Goal: Obtain resource: Obtain resource

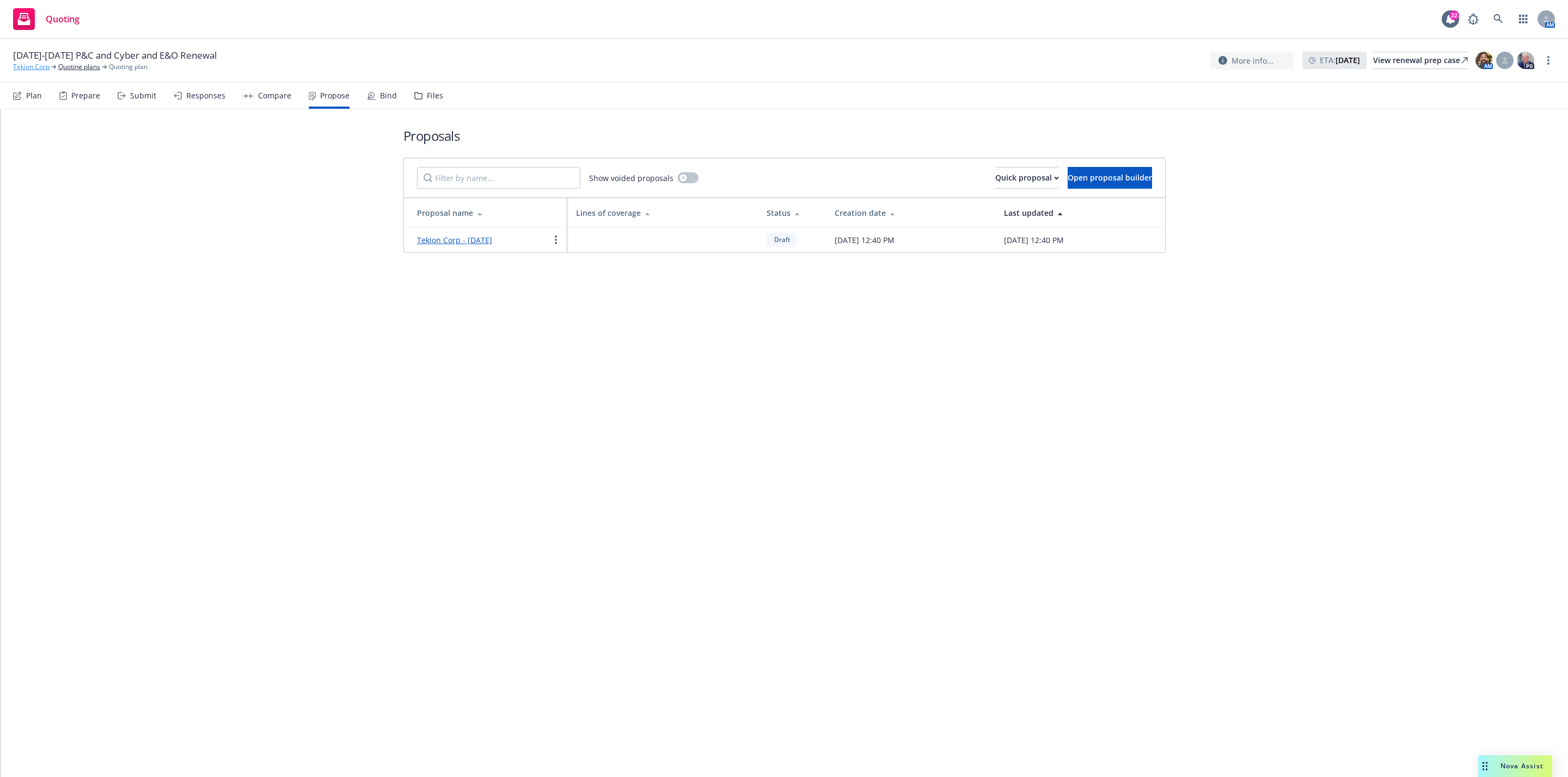
click at [31, 72] on link "Tekion Corp" at bounding box center [31, 66] width 37 height 10
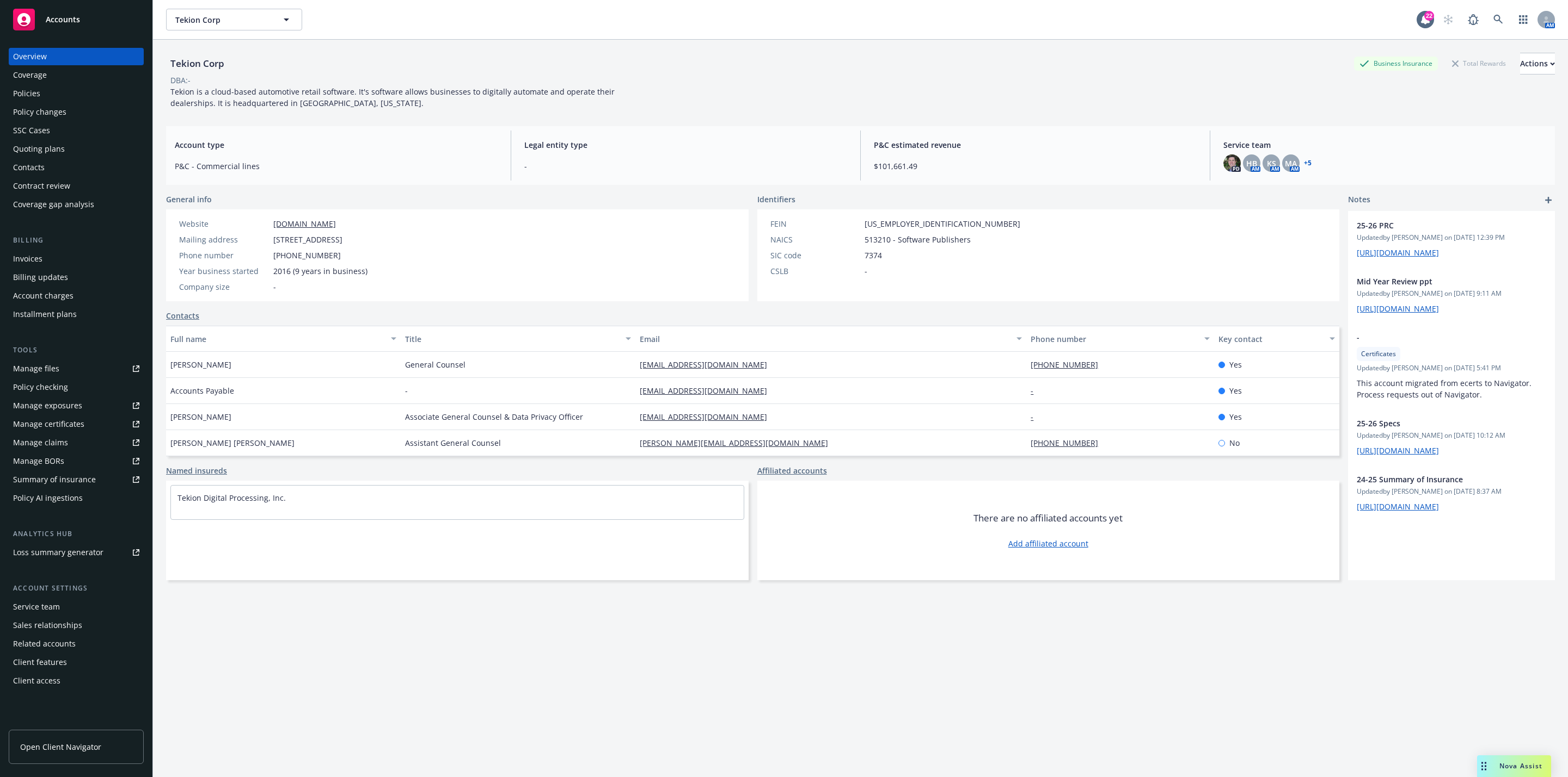
click at [65, 104] on div "Policy changes" at bounding box center [76, 112] width 127 height 17
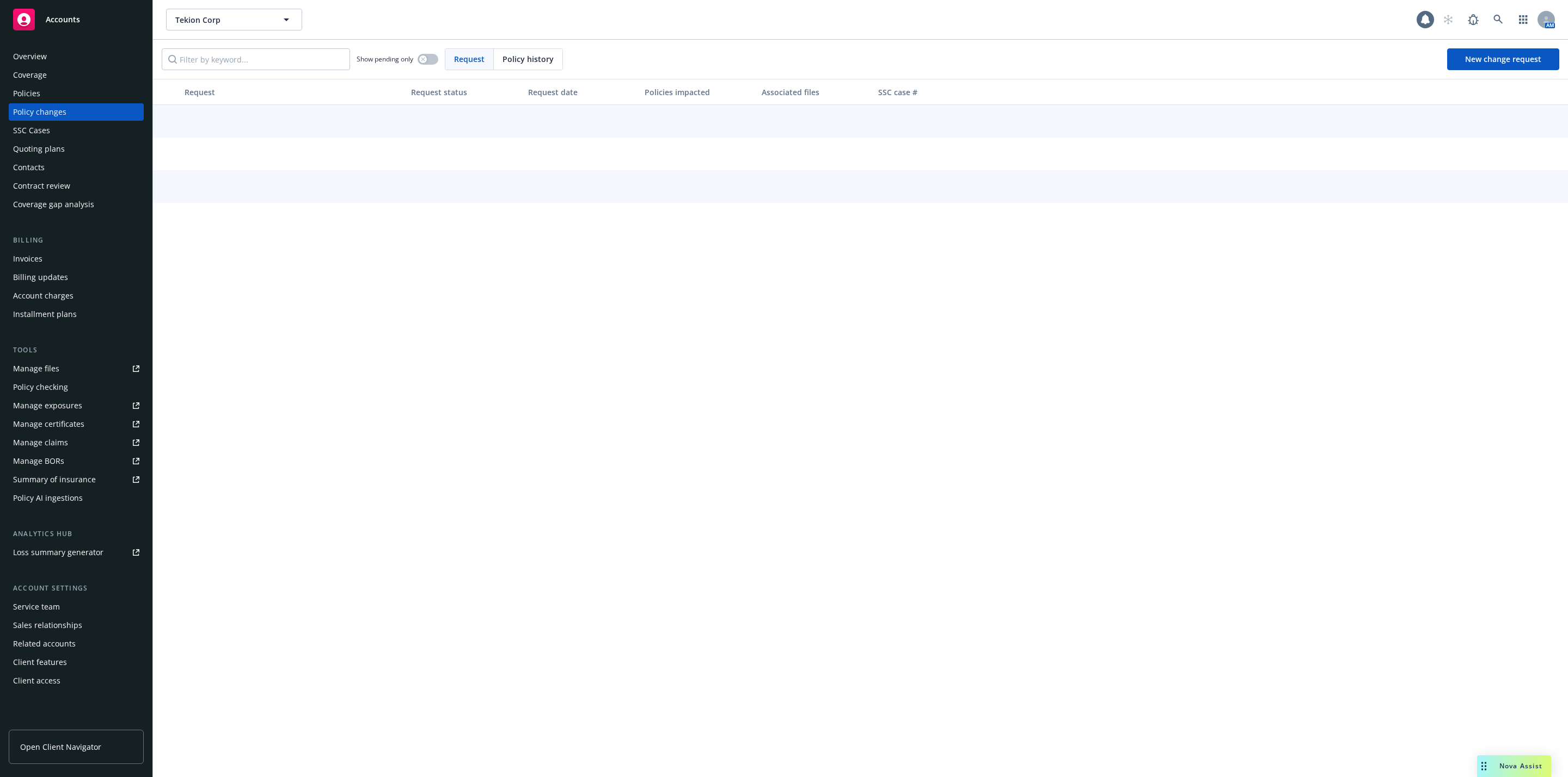
click at [59, 93] on div "Policies" at bounding box center [76, 93] width 127 height 17
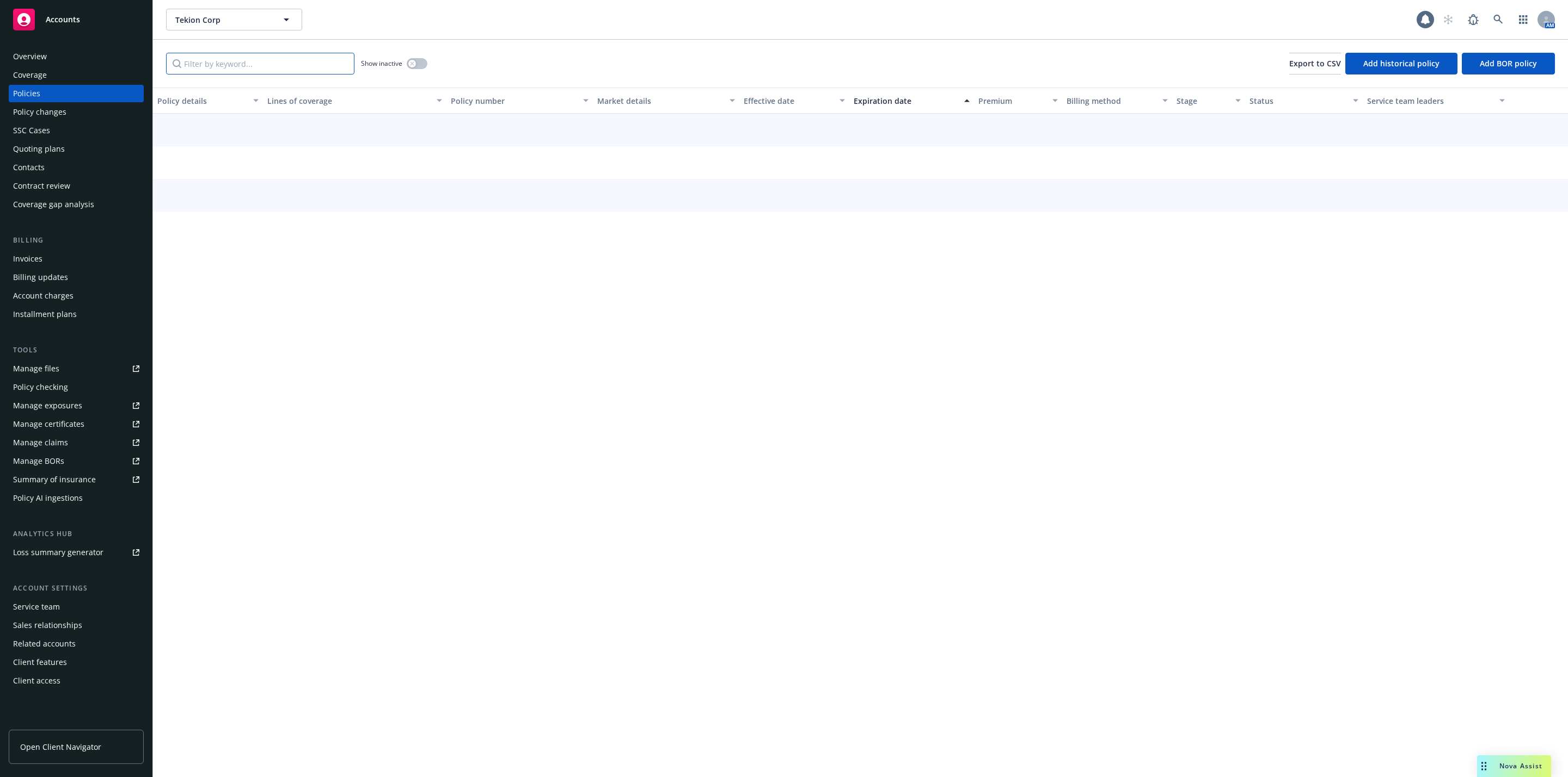
click at [230, 60] on input "Filter by keyword..." at bounding box center [260, 64] width 188 height 22
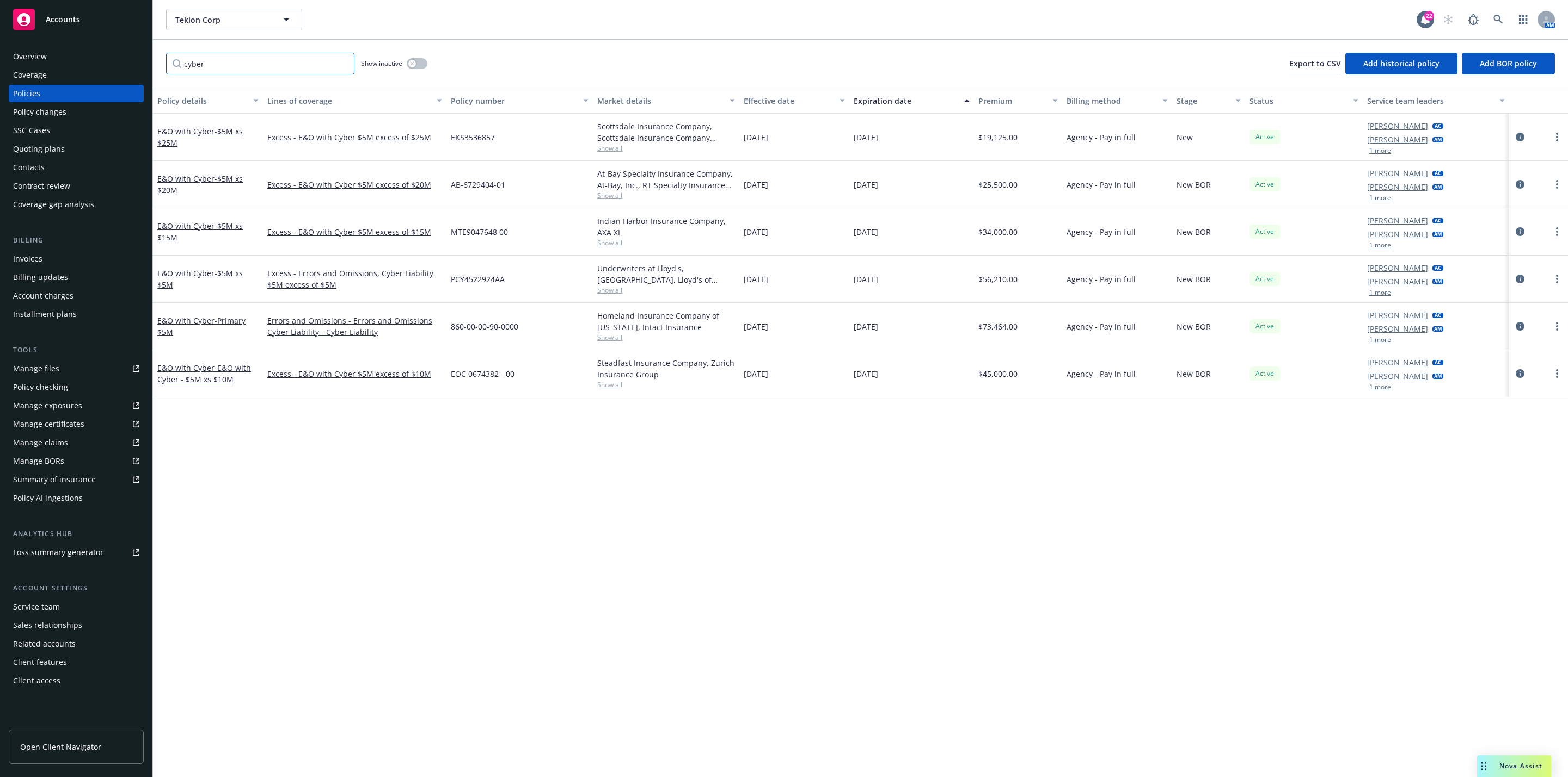
type input "cyber"
click at [989, 96] on div "Premium" at bounding box center [1011, 100] width 67 height 11
click at [997, 97] on div "Premium" at bounding box center [1011, 100] width 67 height 11
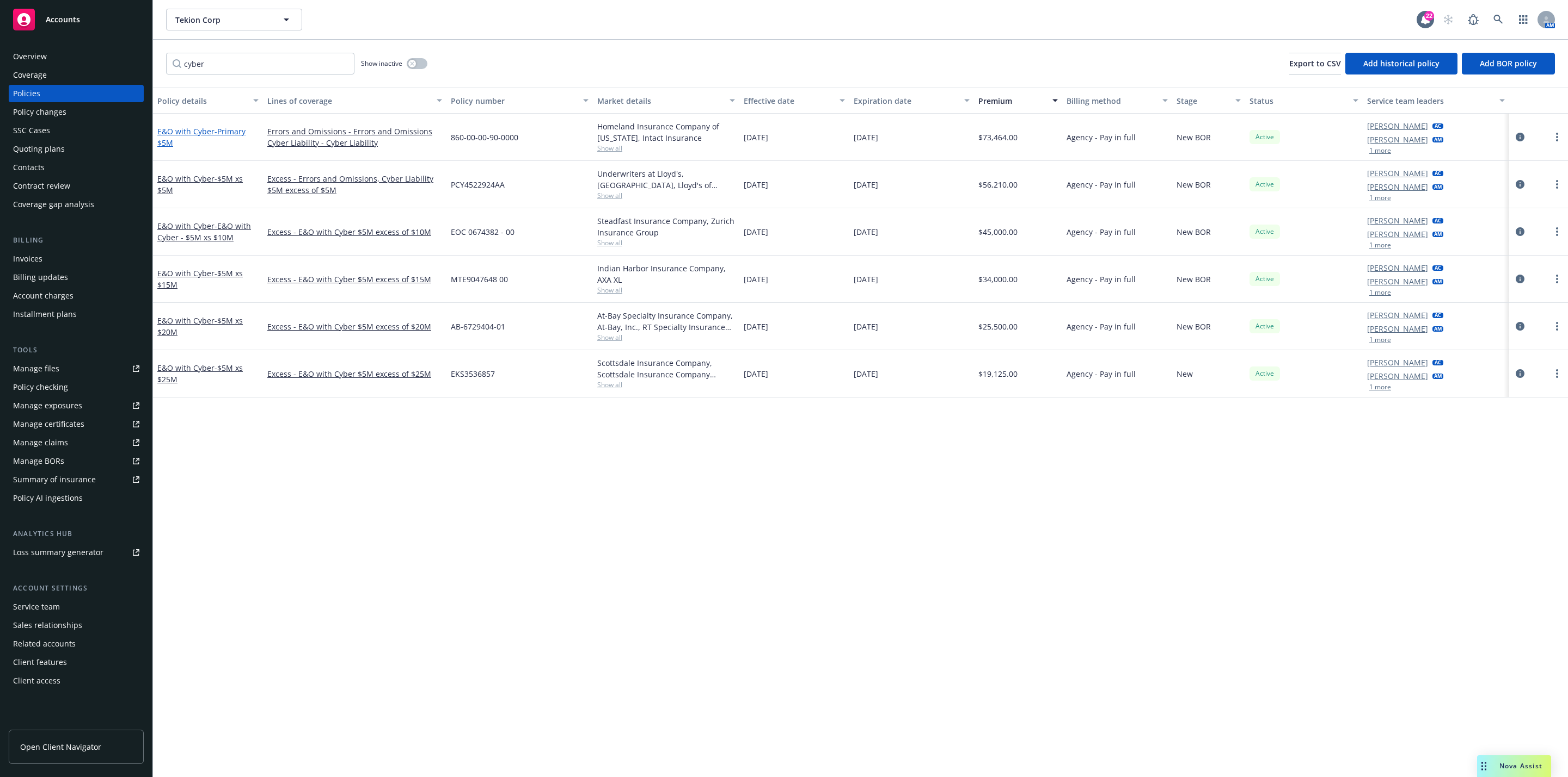
click at [186, 131] on link "E&O with Cyber - Primary $5M" at bounding box center [201, 137] width 88 height 22
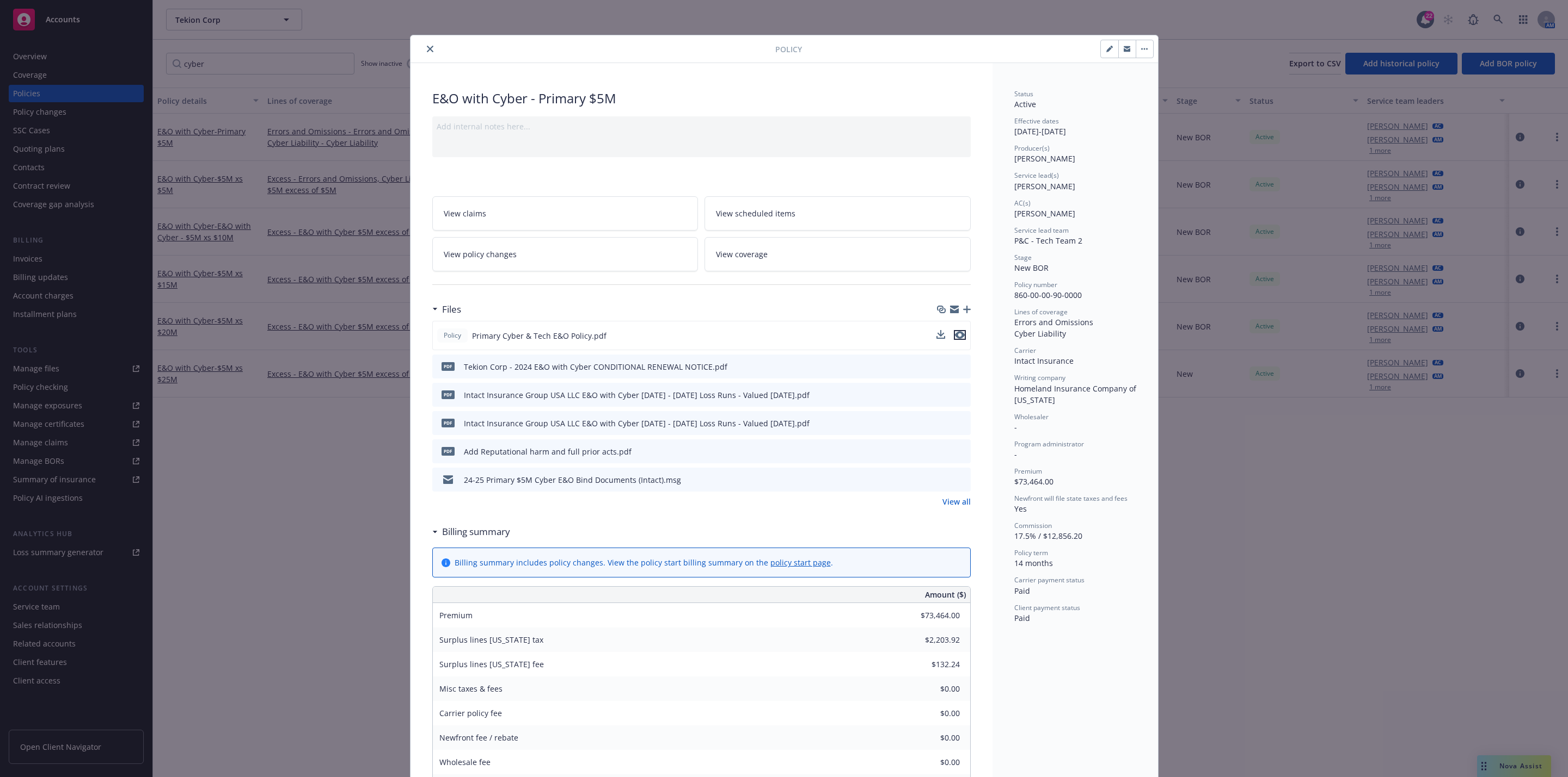
click at [955, 337] on icon "preview file" at bounding box center [959, 335] width 10 height 8
click at [423, 51] on button "close" at bounding box center [429, 49] width 13 height 13
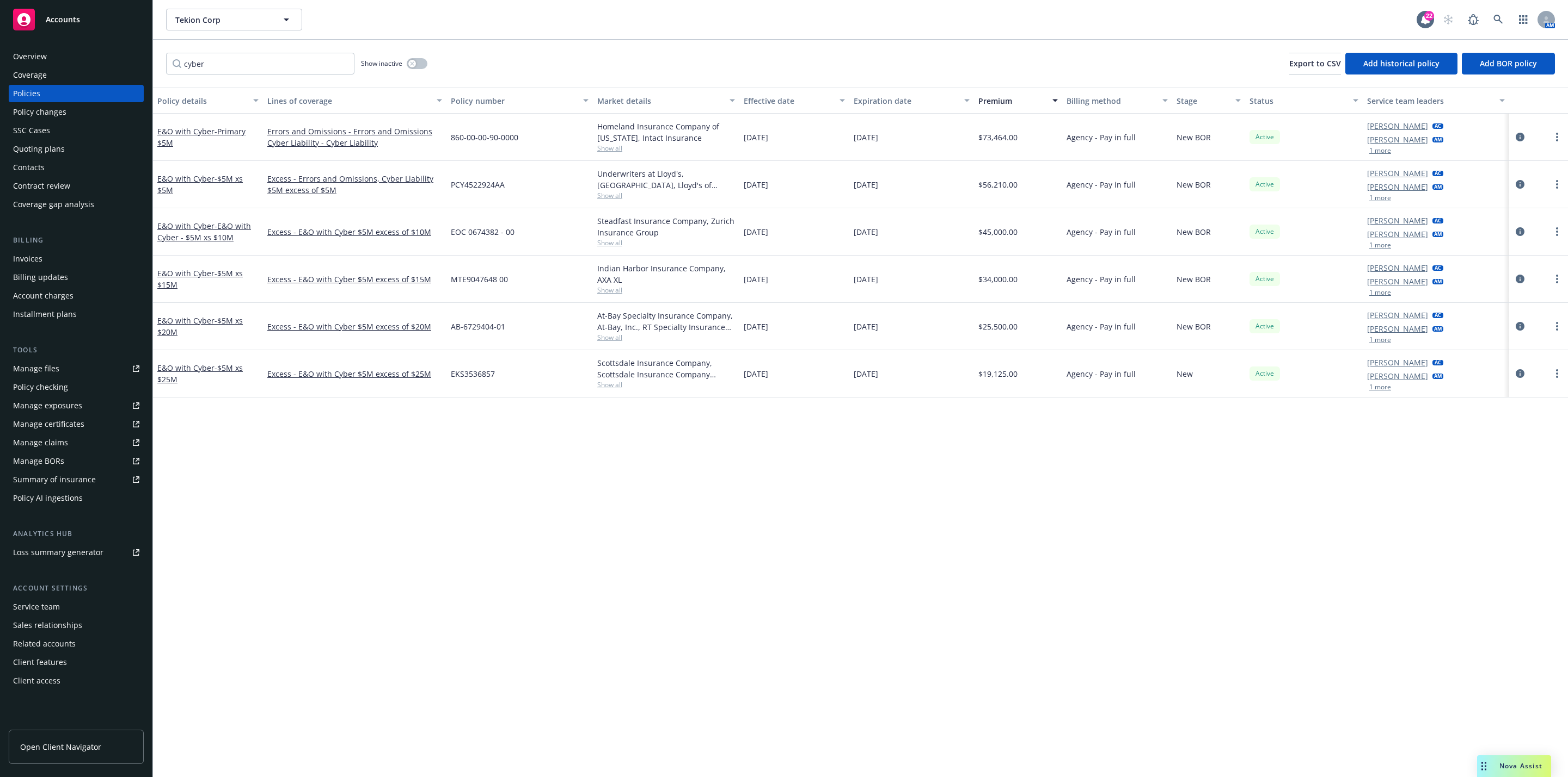
click at [50, 146] on div "Quoting plans" at bounding box center [38, 149] width 51 height 17
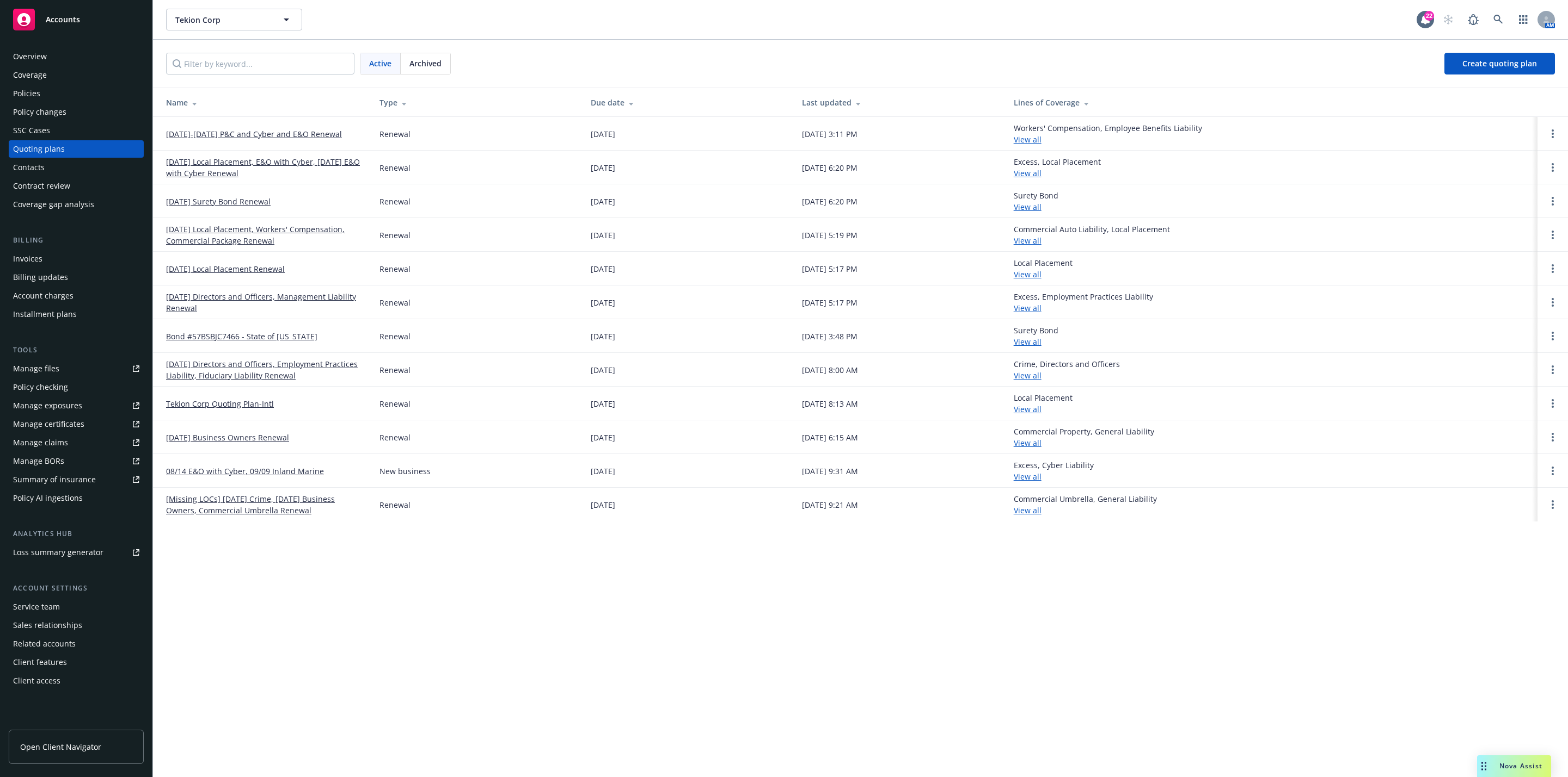
click at [271, 135] on link "10/1/25-10/1/26 P&C and Cyber and E&O Renewal" at bounding box center [253, 133] width 175 height 11
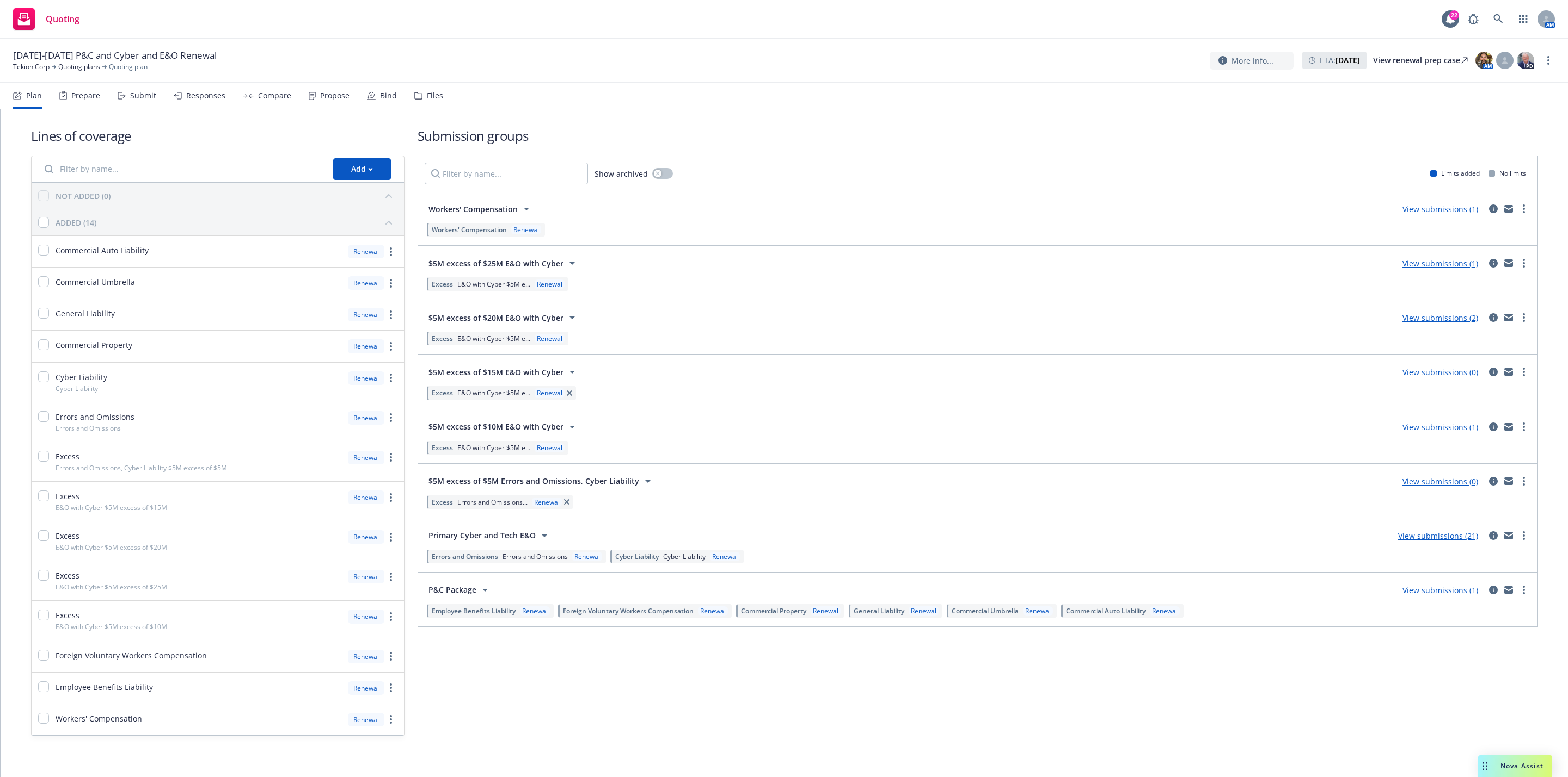
click at [192, 95] on div "Responses" at bounding box center [205, 96] width 39 height 9
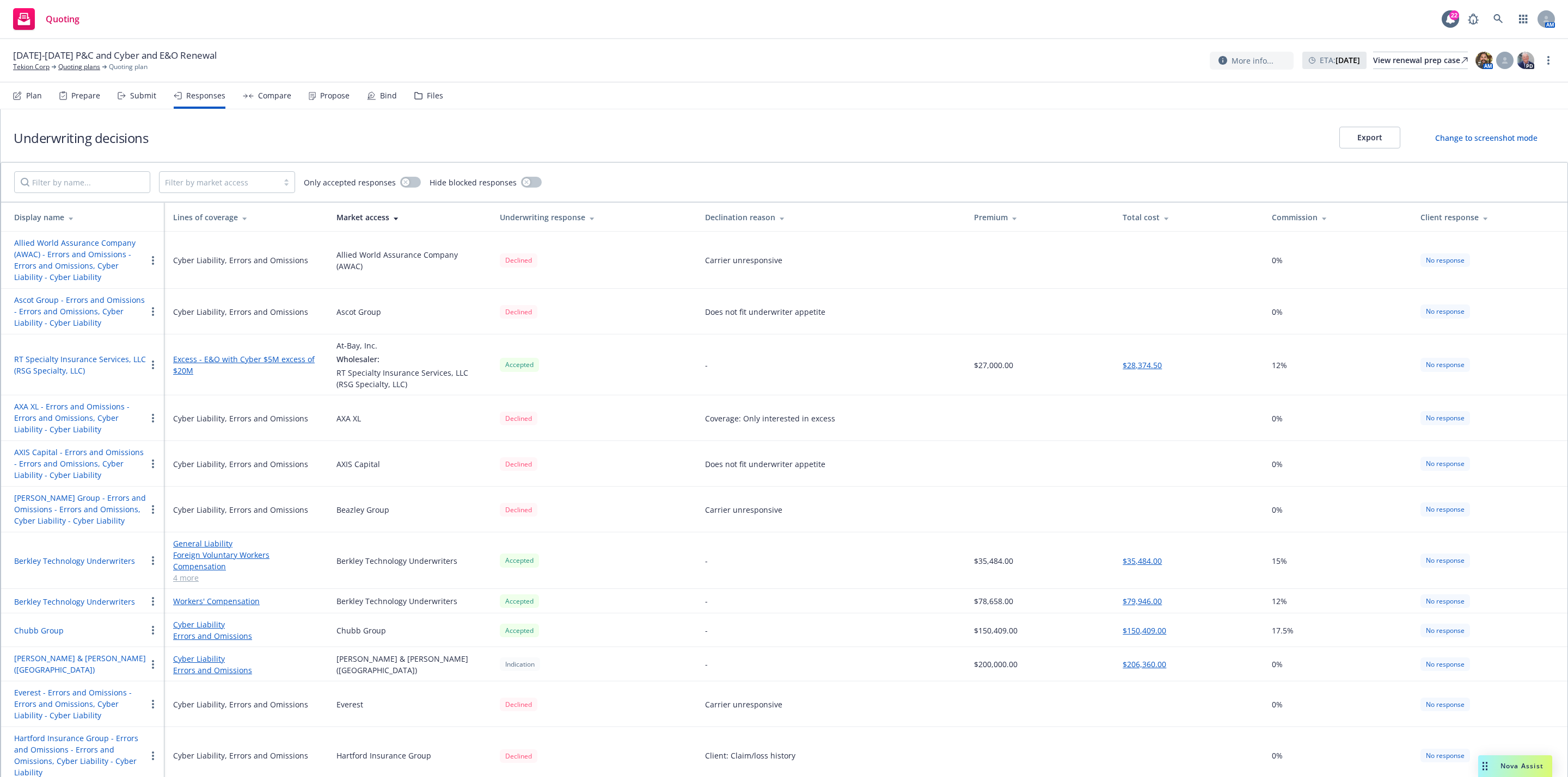
click at [1458, 133] on button "Change to screenshot mode" at bounding box center [1485, 137] width 137 height 22
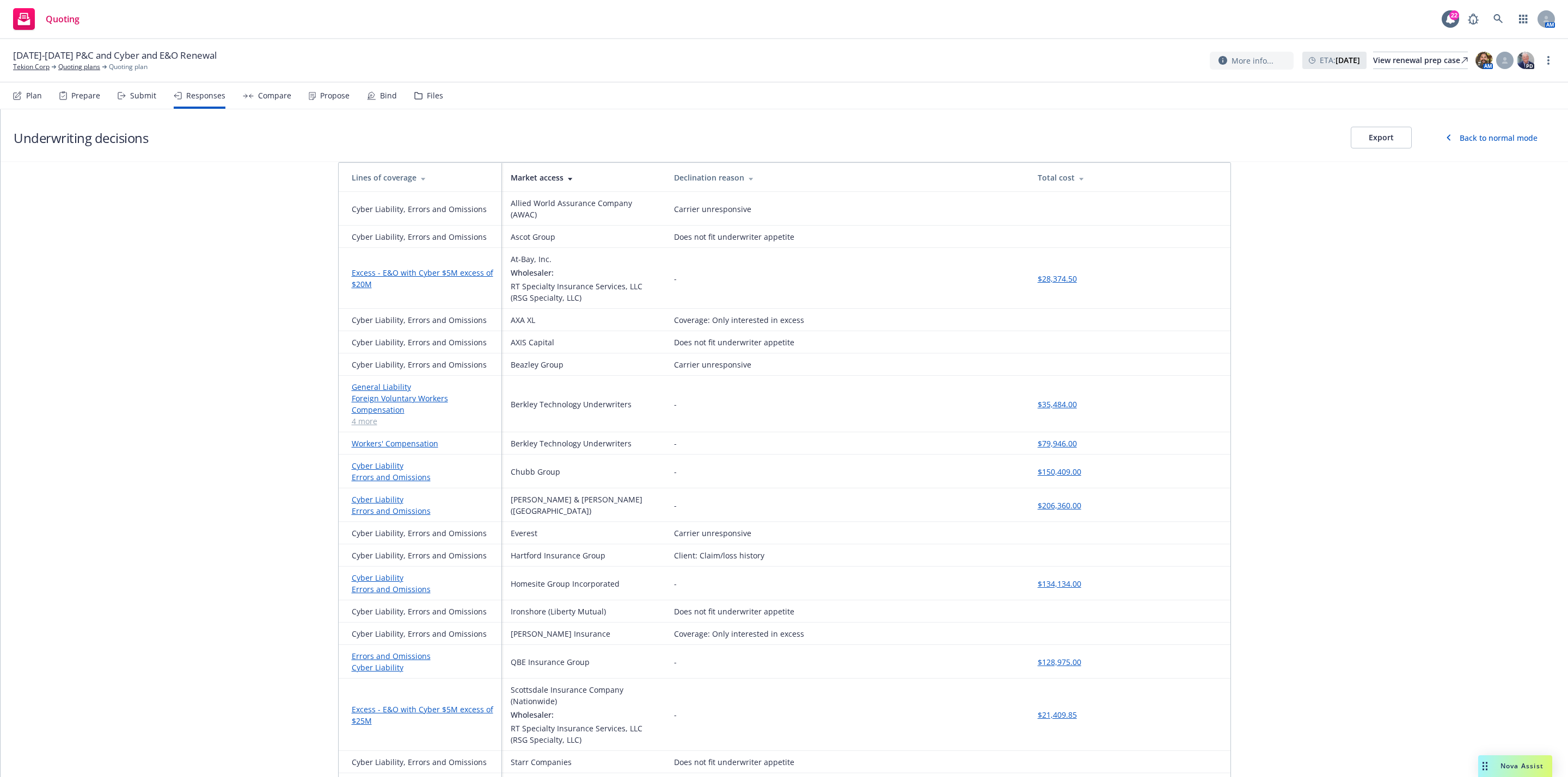
click at [1468, 140] on div "Back to normal mode" at bounding box center [1497, 138] width 78 height 11
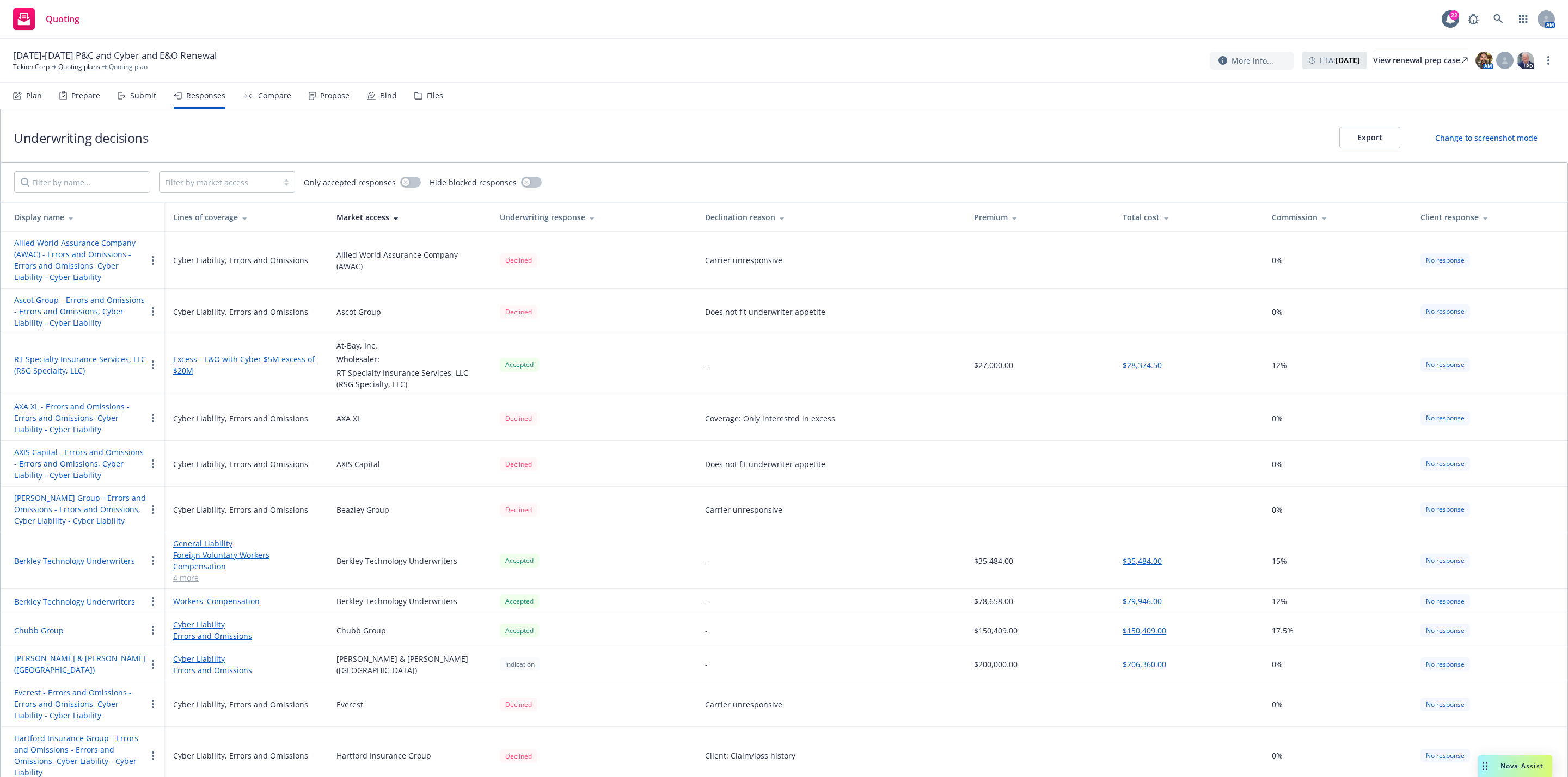
click at [1371, 140] on button "Export" at bounding box center [1370, 137] width 61 height 22
click at [250, 194] on div "Filter by market access Only accepted responses Hide blocked responses" at bounding box center [784, 182] width 1566 height 39
click at [245, 185] on div at bounding box center [219, 181] width 108 height 13
click at [147, 183] on input "Filter by name..." at bounding box center [82, 182] width 136 height 22
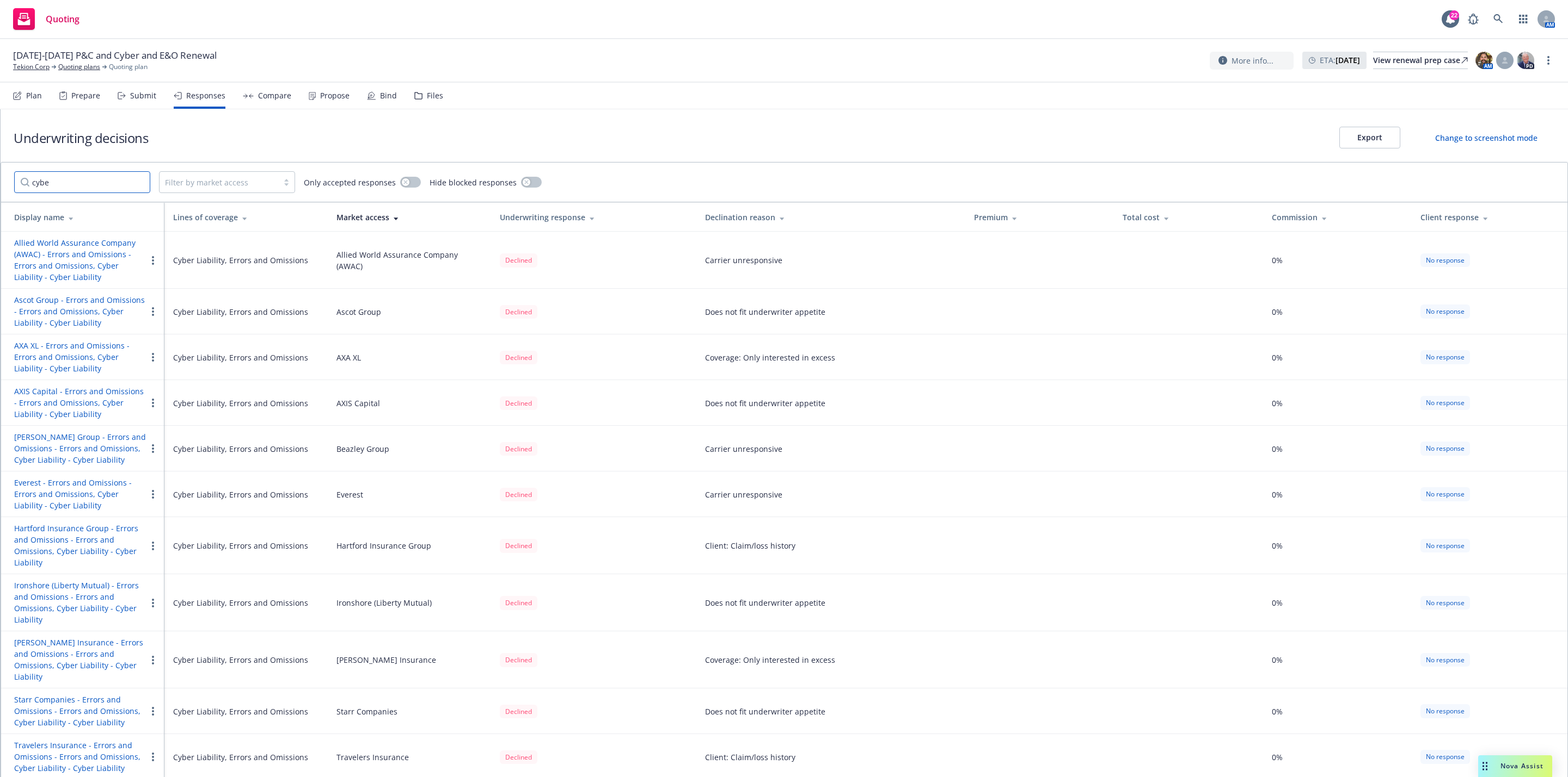
type input "cyber"
click at [137, 181] on input "cyber" at bounding box center [82, 182] width 136 height 22
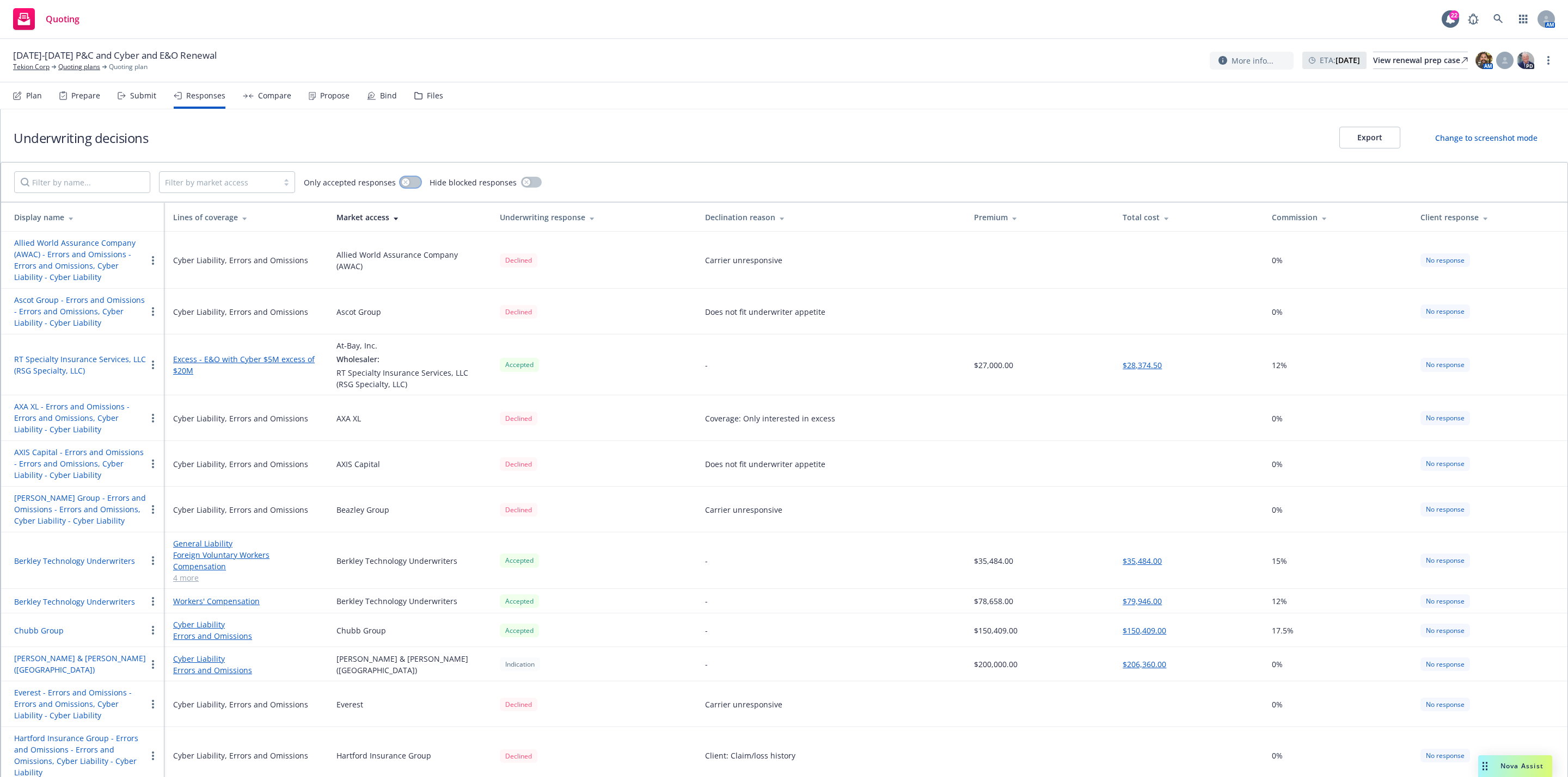
click at [401, 181] on button "button" at bounding box center [411, 182] width 21 height 10
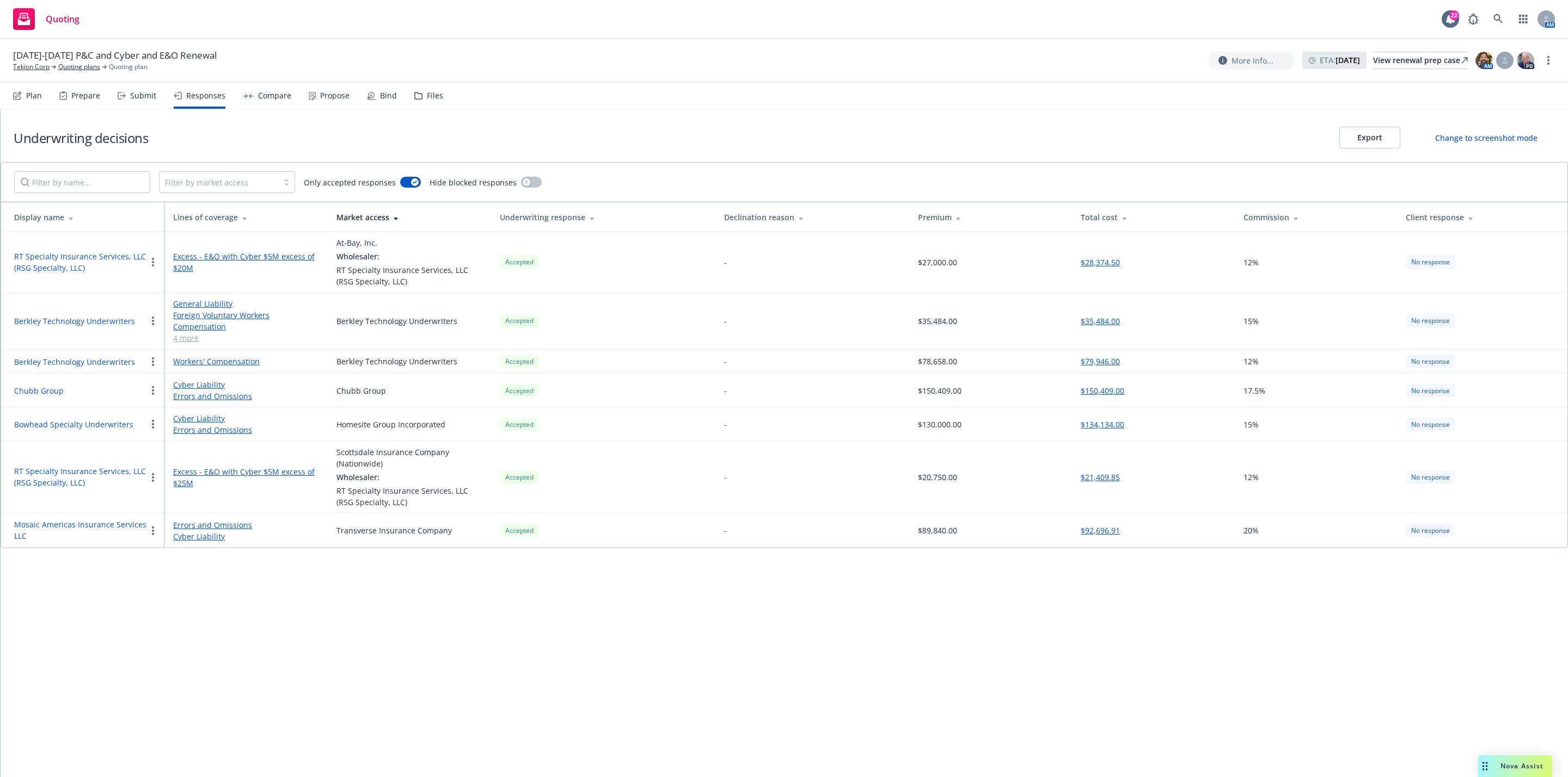
click at [1111, 570] on div "Underwriting decisions Export Change to screenshot mode Filter by market access…" at bounding box center [784, 443] width 1567 height 668
click at [757, 668] on div "Underwriting decisions Export Change to screenshot mode Filter by market access…" at bounding box center [784, 443] width 1567 height 668
click at [1124, 650] on div "Underwriting decisions Export Change to screenshot mode Filter by market access…" at bounding box center [784, 443] width 1567 height 668
click at [523, 630] on div "Underwriting decisions Export Change to screenshot mode Filter by market access…" at bounding box center [784, 443] width 1567 height 668
click at [401, 183] on button "button" at bounding box center [411, 182] width 21 height 10
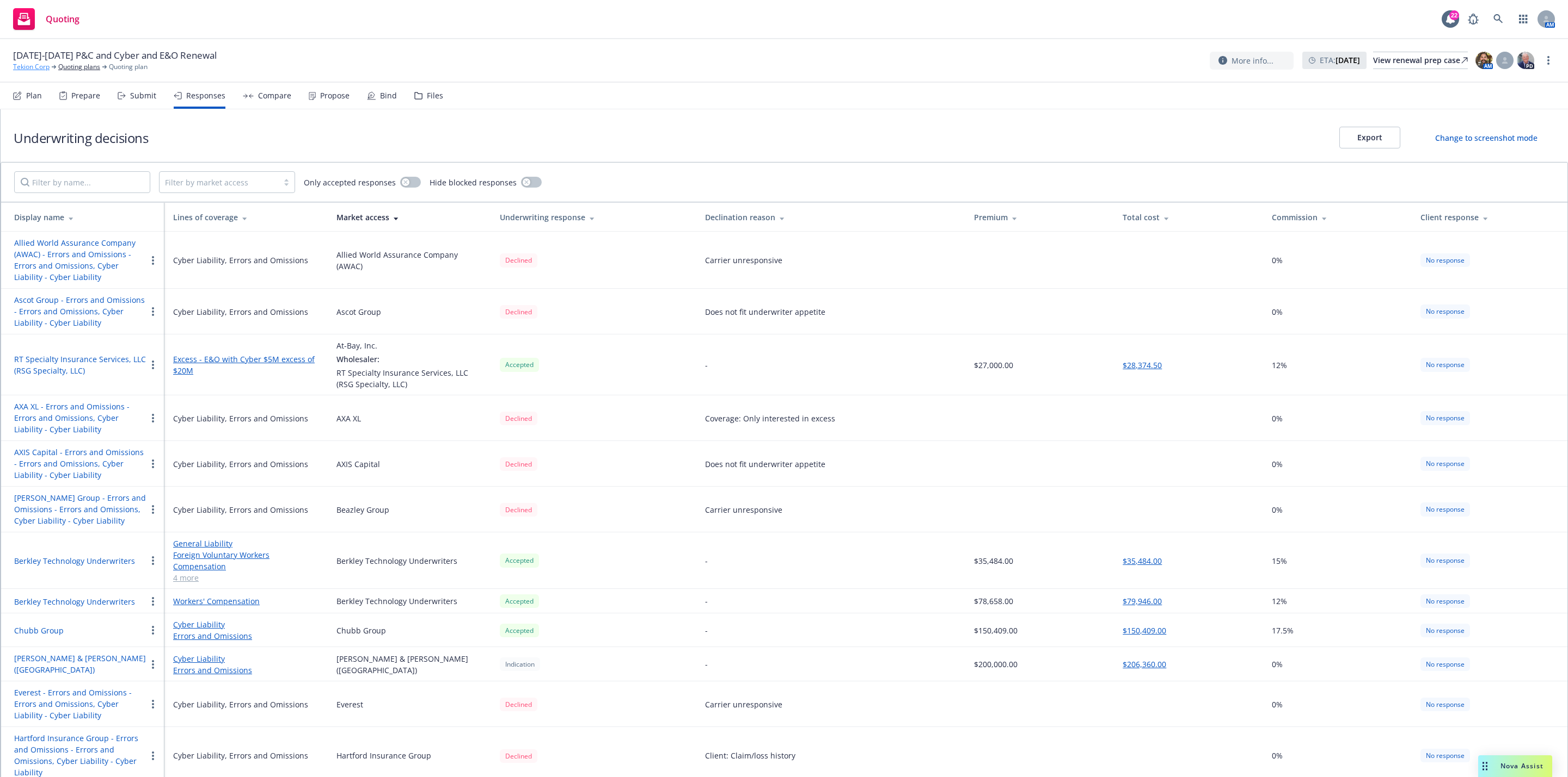
click at [41, 69] on link "Tekion Corp" at bounding box center [31, 66] width 37 height 10
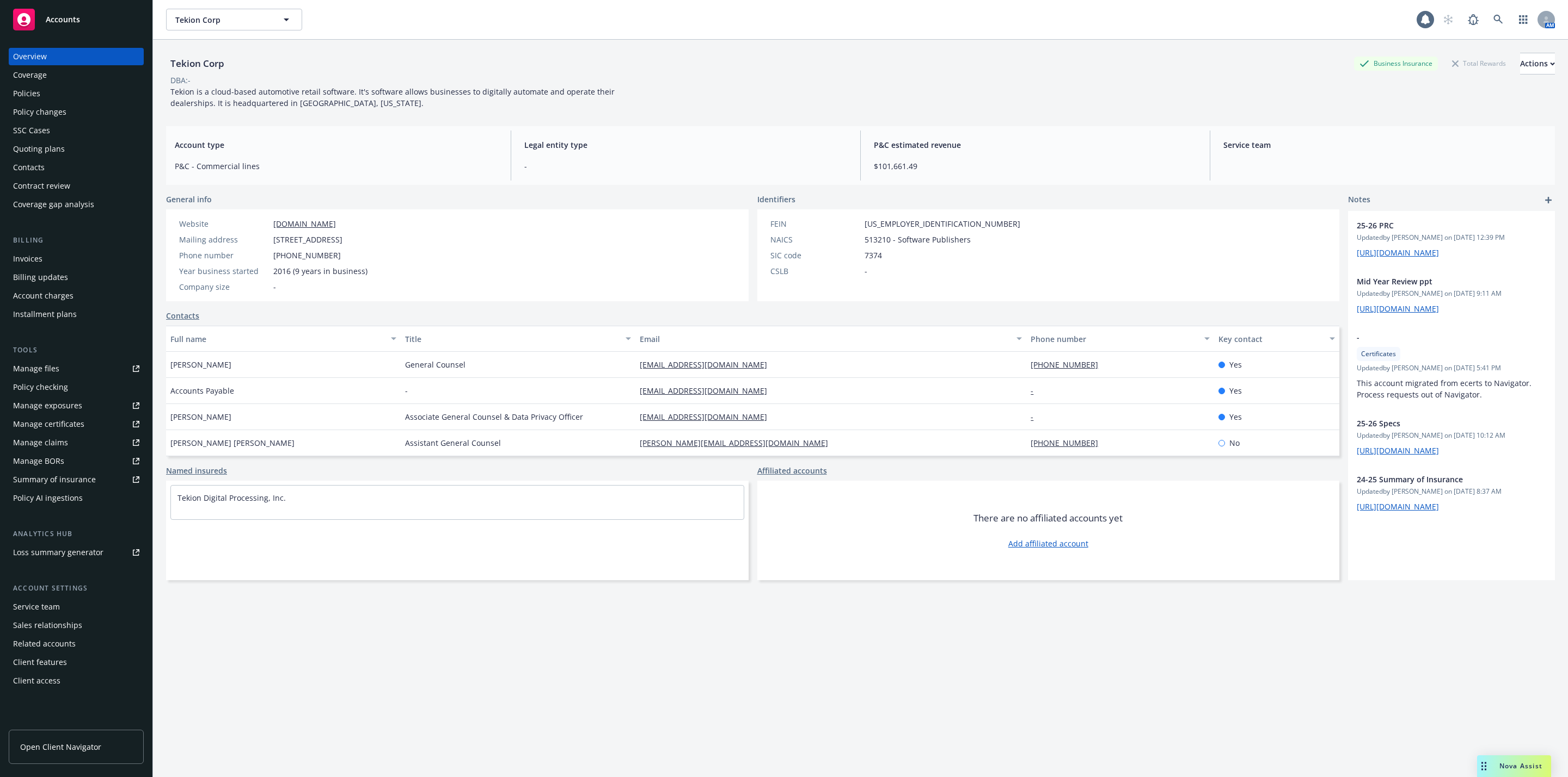
click at [50, 78] on div "Coverage" at bounding box center [76, 75] width 127 height 17
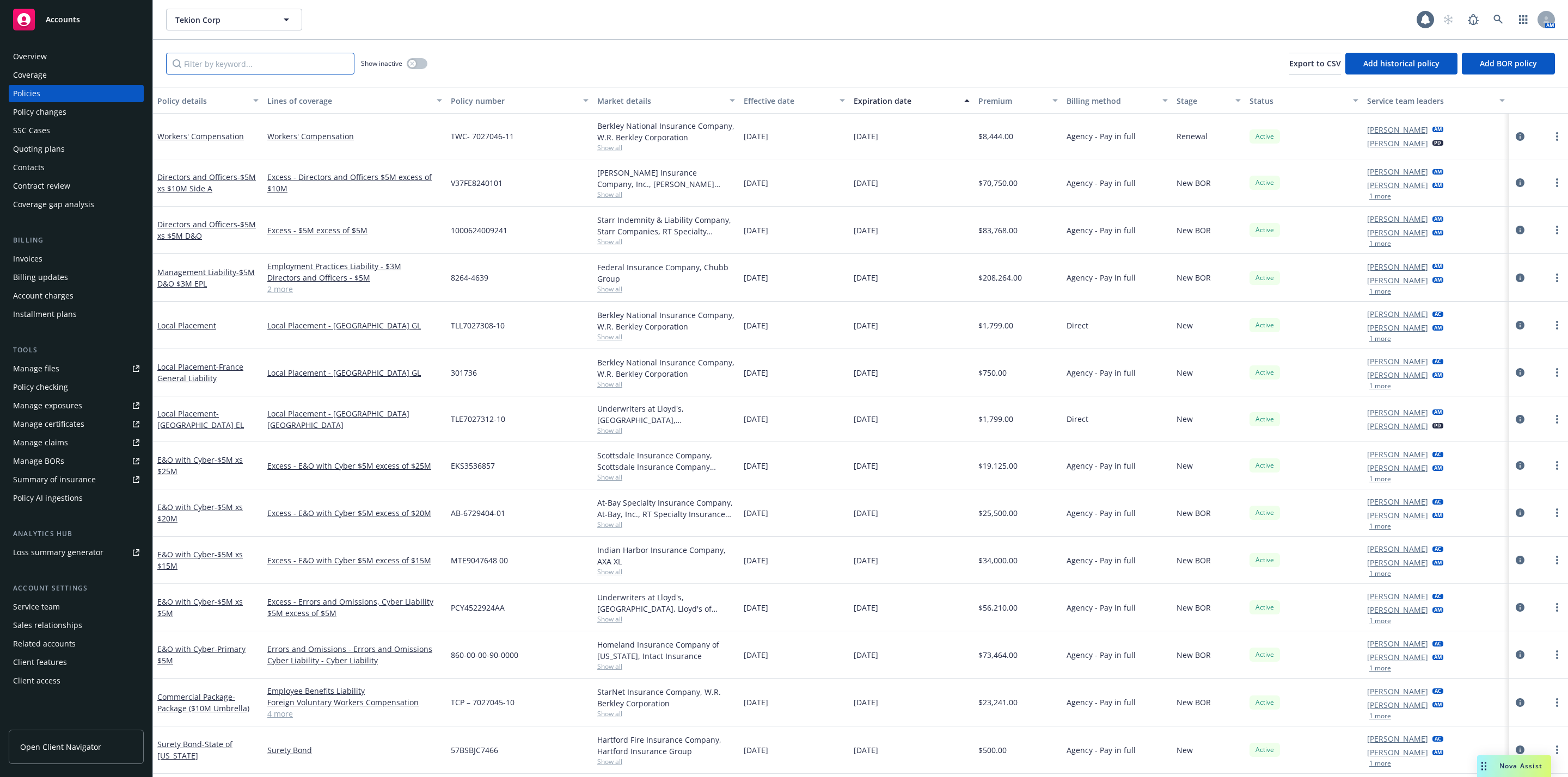
click at [229, 67] on input "Filter by keyword..." at bounding box center [260, 64] width 188 height 22
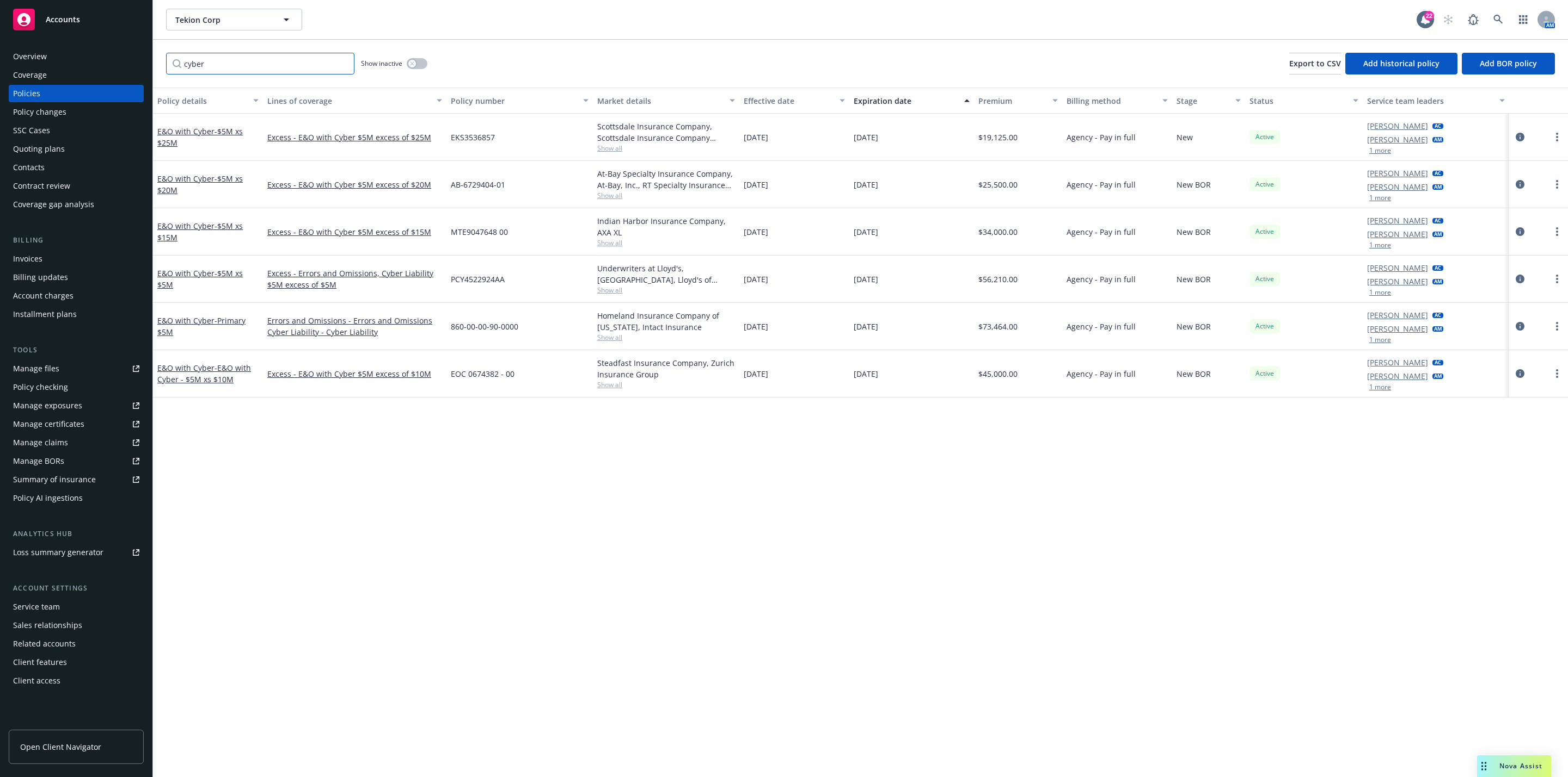
type input "cyber"
click at [987, 101] on div "Premium" at bounding box center [1011, 100] width 67 height 11
click at [1010, 103] on div "Premium" at bounding box center [1011, 100] width 67 height 11
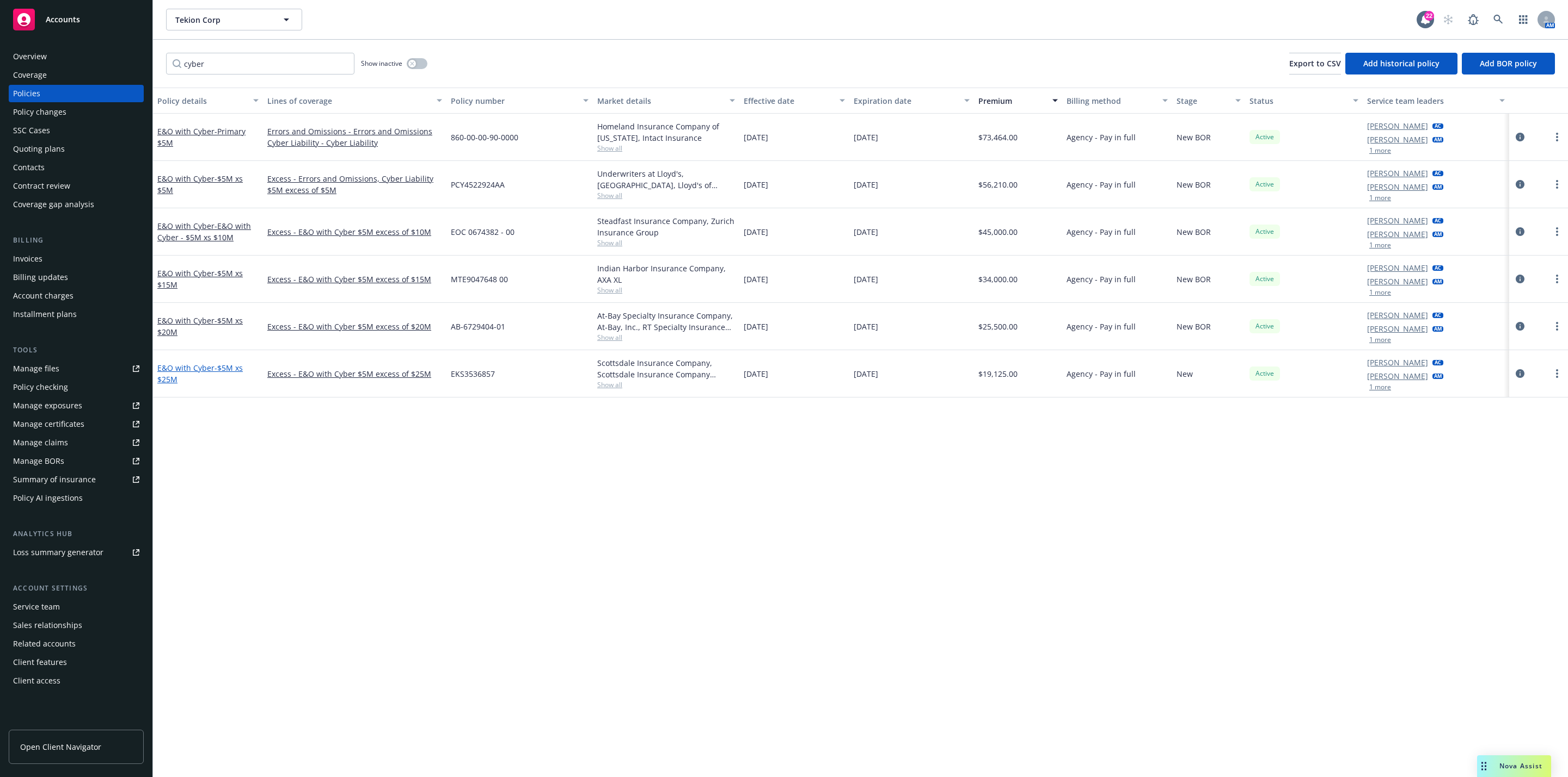
click at [212, 367] on link "E&O with Cyber - $5M xs $25M" at bounding box center [200, 373] width 86 height 22
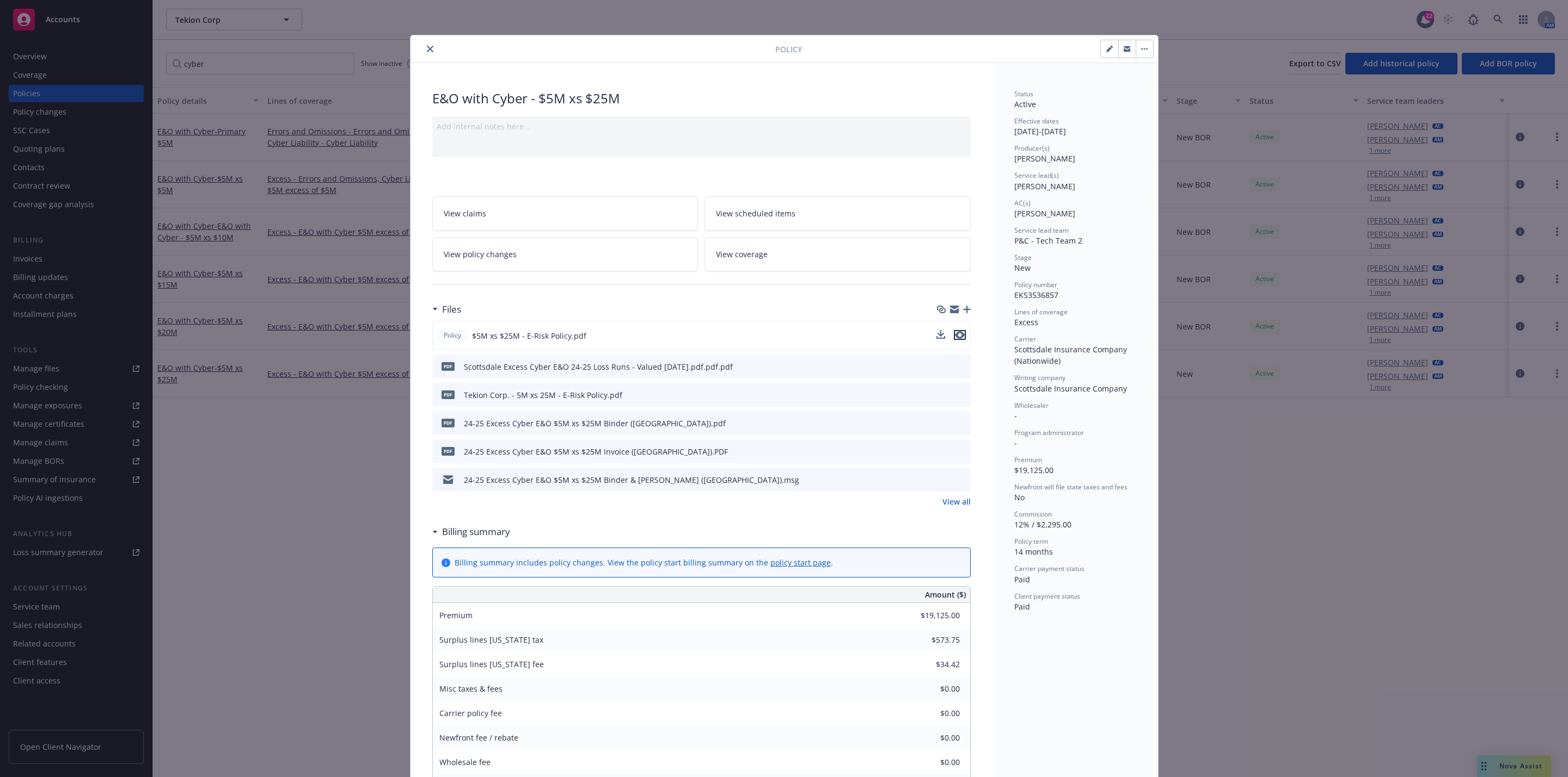
click at [955, 339] on icon "preview file" at bounding box center [959, 335] width 10 height 8
click at [427, 52] on icon "close" at bounding box center [429, 48] width 6 height 6
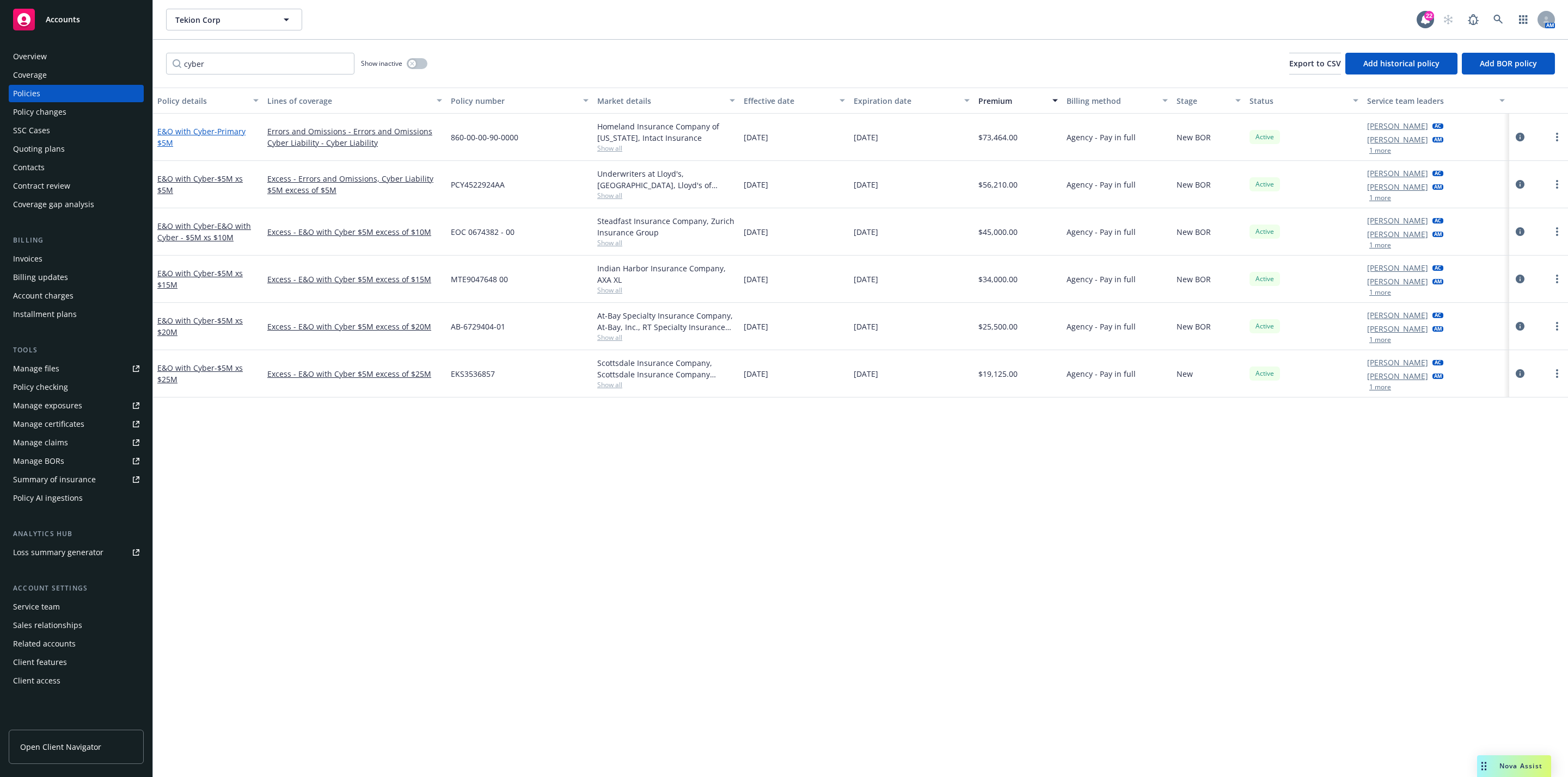
click at [188, 131] on link "E&O with Cyber - Primary $5M" at bounding box center [201, 137] width 88 height 22
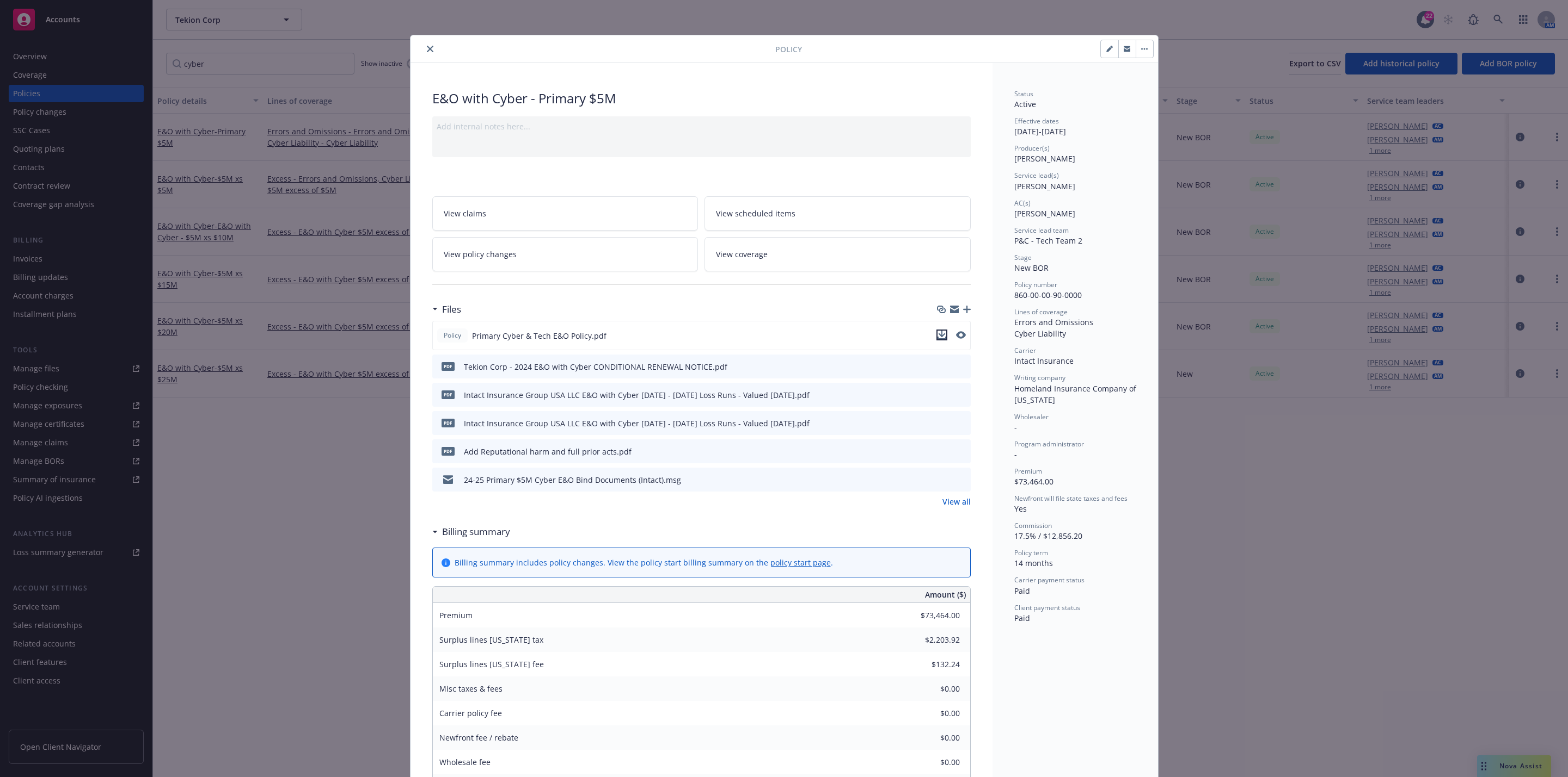
click at [937, 337] on icon "download file" at bounding box center [941, 335] width 9 height 9
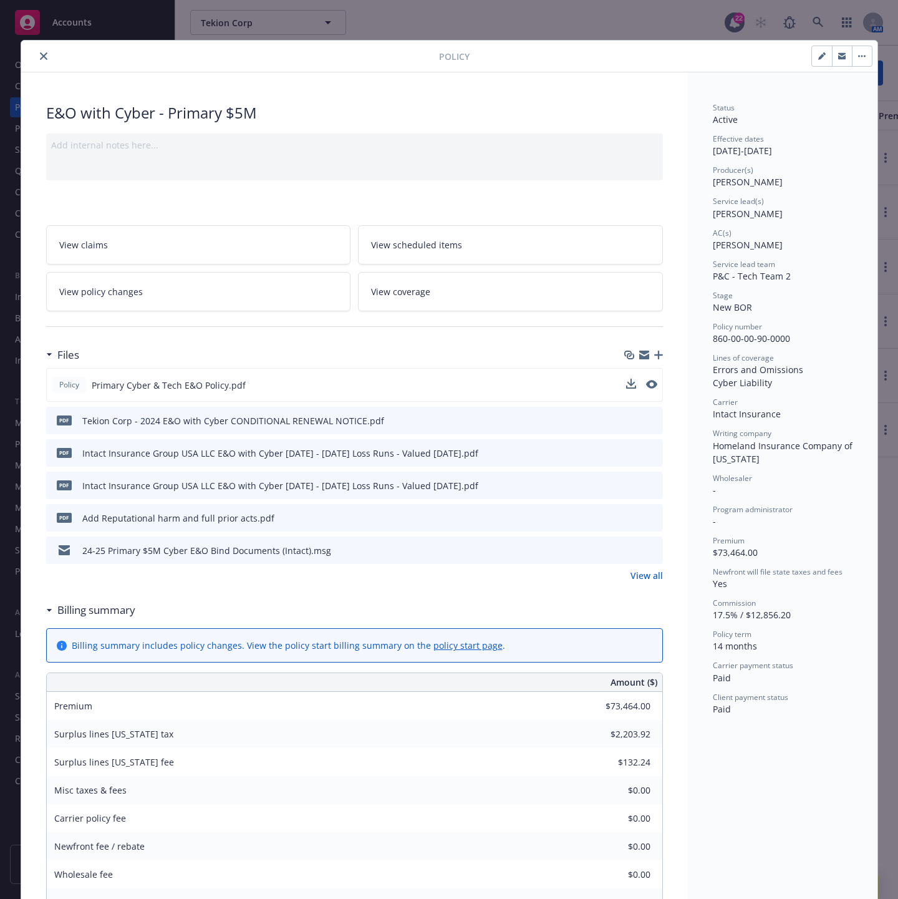
click at [40, 55] on icon "close" at bounding box center [43, 55] width 7 height 7
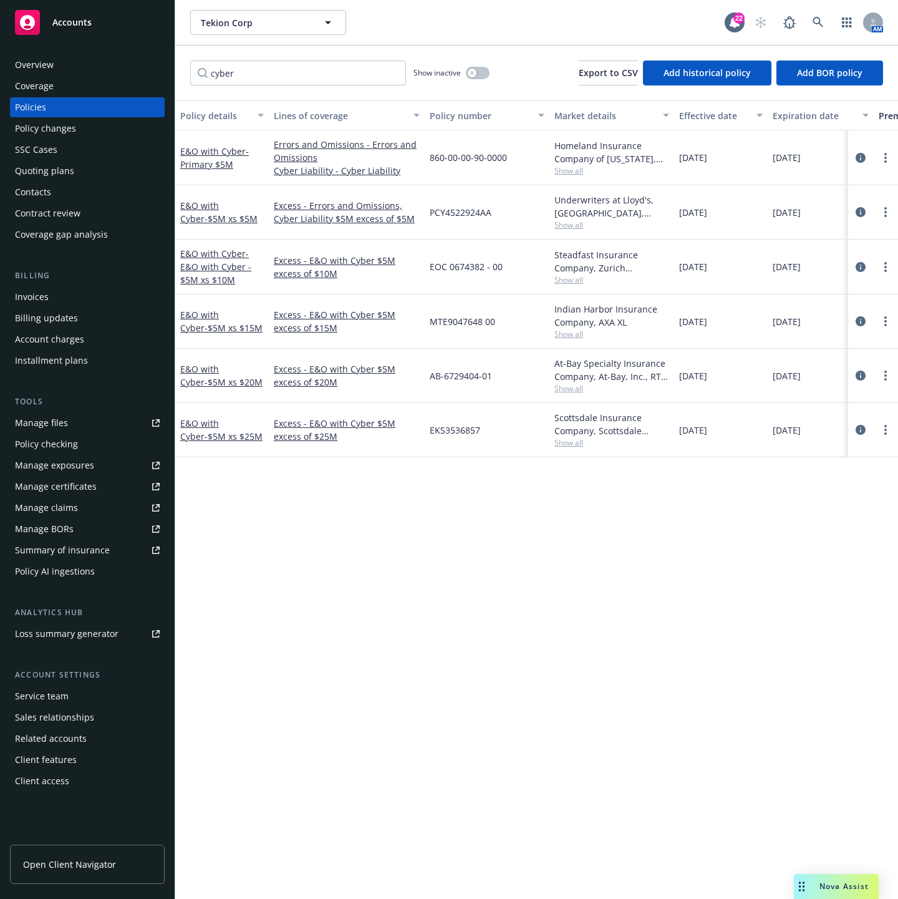
click at [403, 509] on div "Policy details Lines of coverage Policy number Market details Effective date Ex…" at bounding box center [536, 499] width 723 height 799
click at [500, 570] on div "Policy details Lines of coverage Policy number Market details Effective date Ex…" at bounding box center [536, 499] width 723 height 799
click at [360, 528] on div "Policy details Lines of coverage Policy number Market details Effective date Ex…" at bounding box center [536, 499] width 723 height 799
click at [221, 424] on link "E&O with Cyber - $5M xs $25M" at bounding box center [221, 429] width 82 height 25
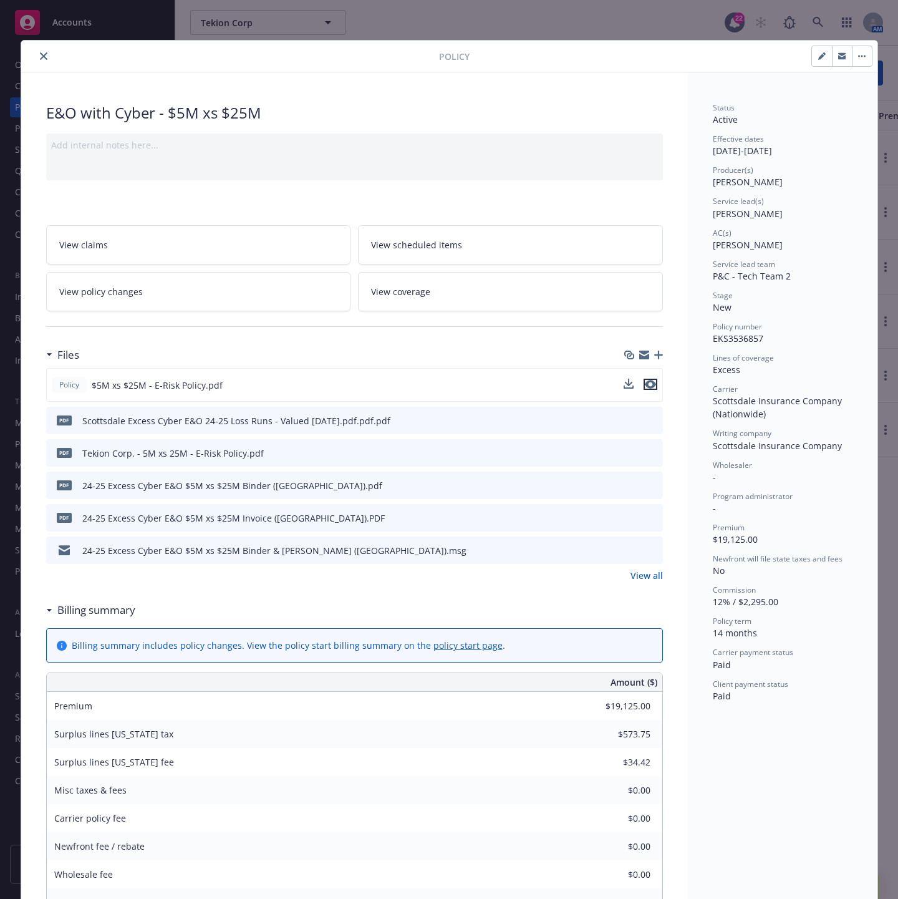
click at [645, 386] on icon "preview file" at bounding box center [650, 384] width 11 height 9
click at [36, 61] on button "close" at bounding box center [43, 56] width 15 height 15
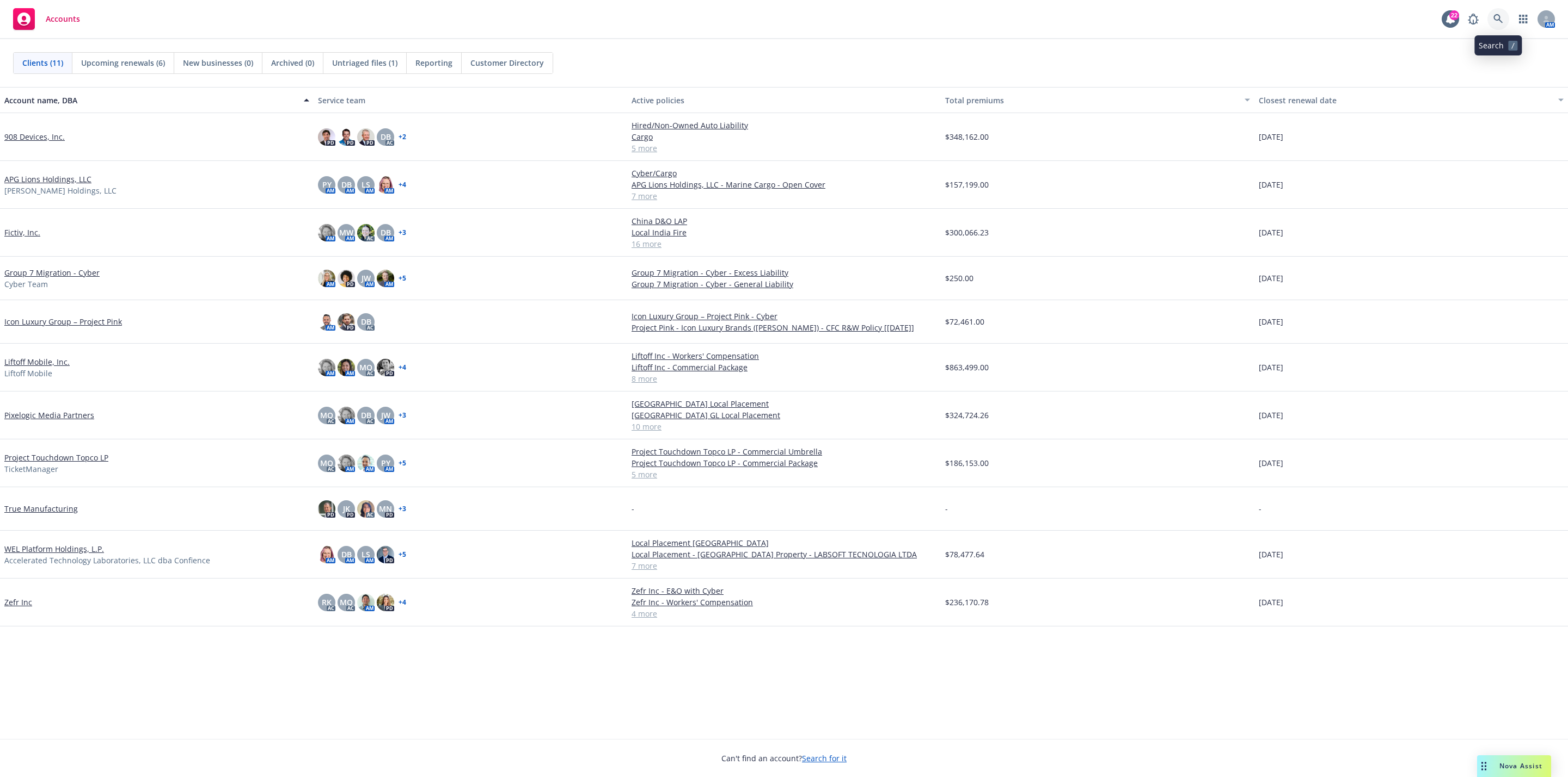
click at [1499, 24] on icon at bounding box center [1497, 18] width 10 height 10
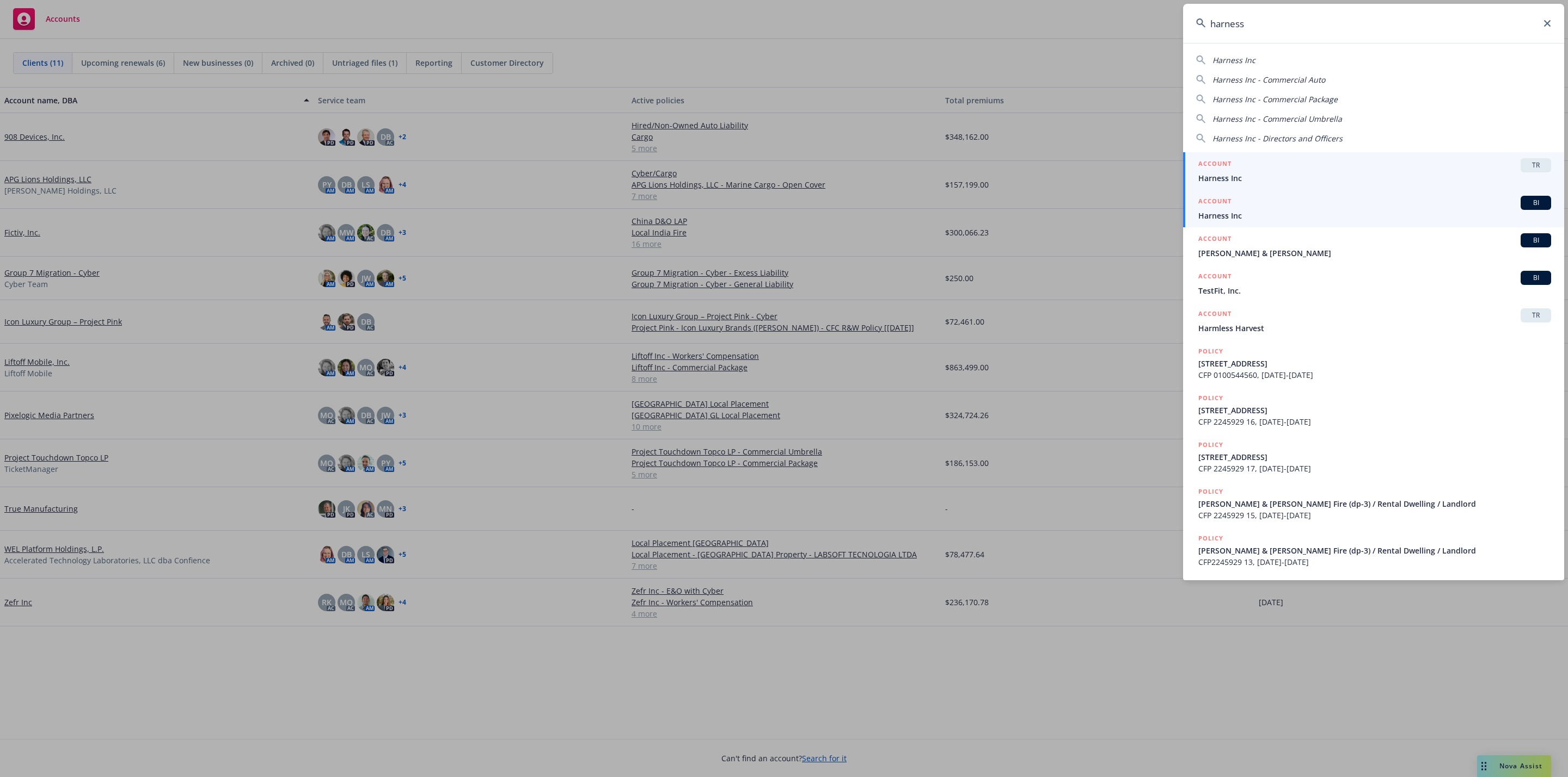
type input "harness"
click at [1268, 212] on span "Harness Inc" at bounding box center [1374, 215] width 353 height 11
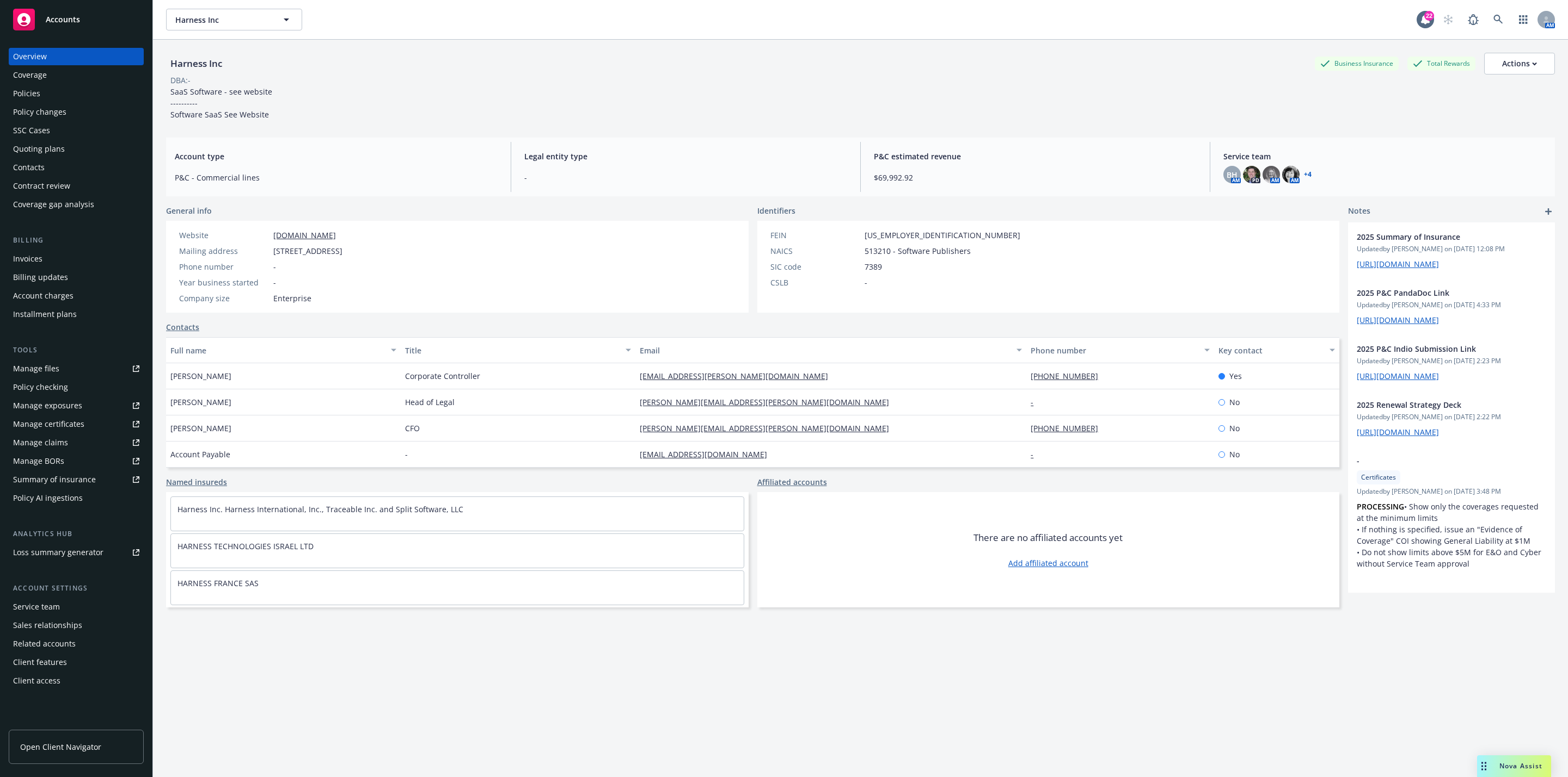
click at [72, 93] on div "Policies" at bounding box center [76, 93] width 127 height 17
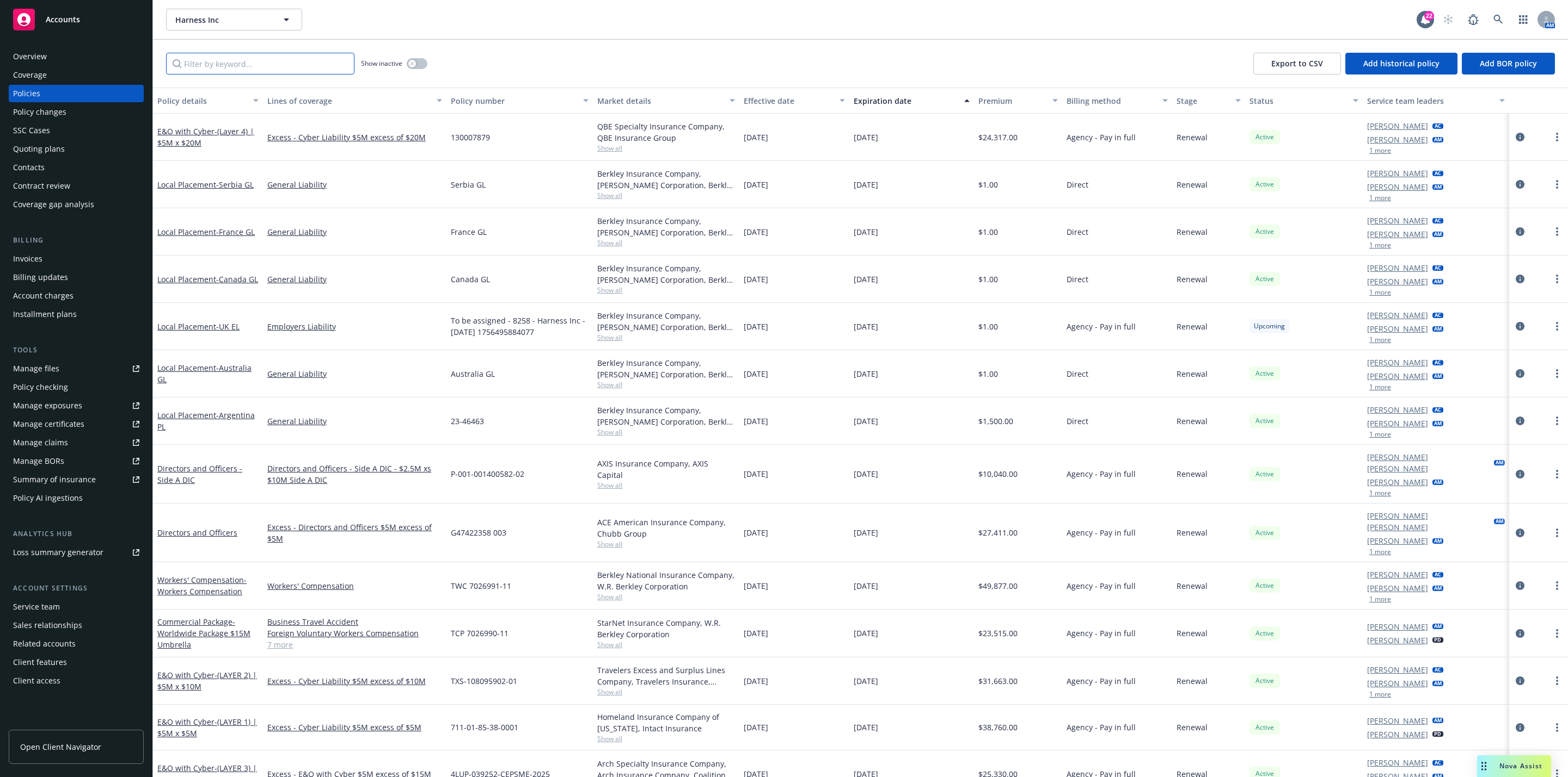
click at [303, 67] on input "Filter by keyword..." at bounding box center [260, 64] width 188 height 22
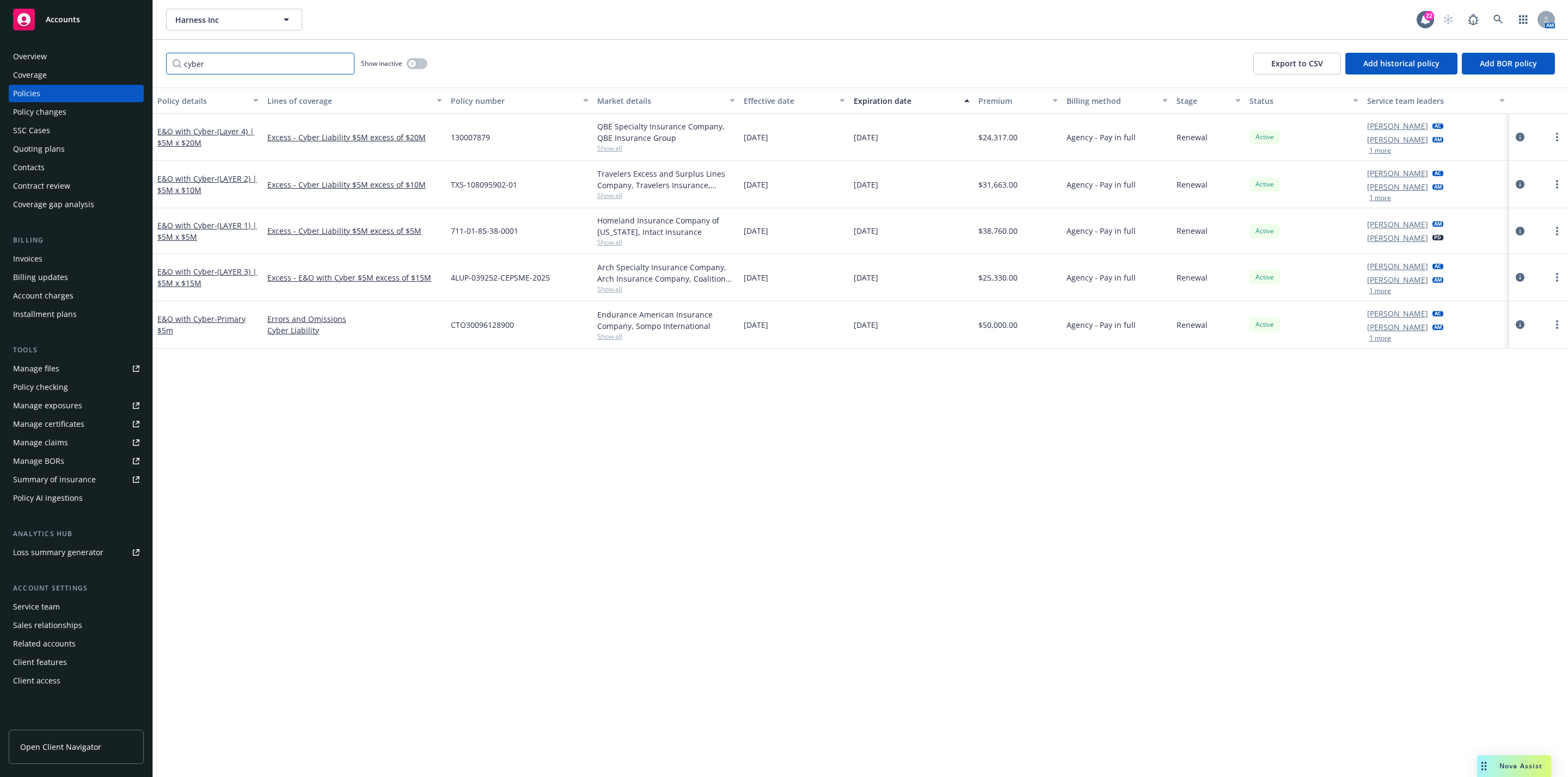
type input "cyber"
click at [579, 429] on div "Policy details Lines of coverage Policy number Market details Effective date Ex…" at bounding box center [859, 432] width 1414 height 690
